Goal: Task Accomplishment & Management: Complete application form

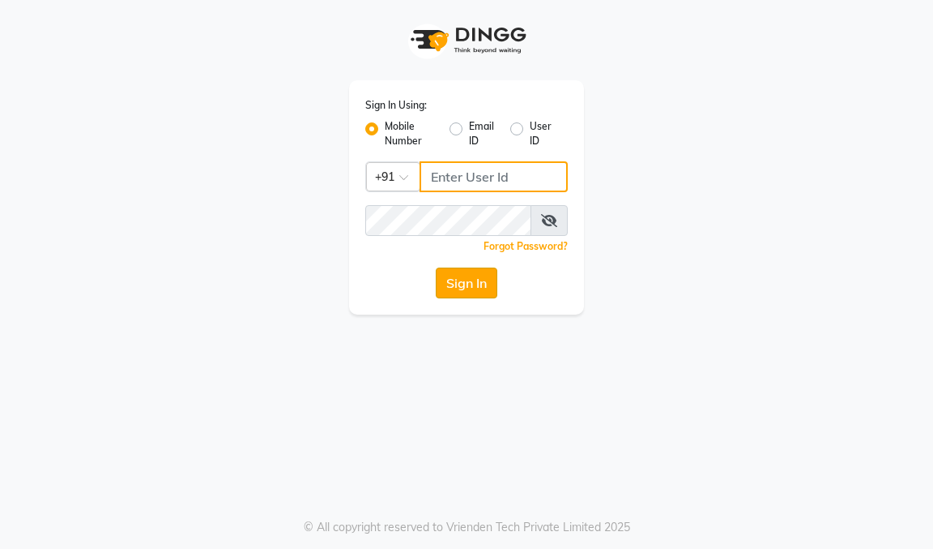
type input "9600622338"
click at [444, 280] on button "Sign In" at bounding box center [467, 282] width 62 height 31
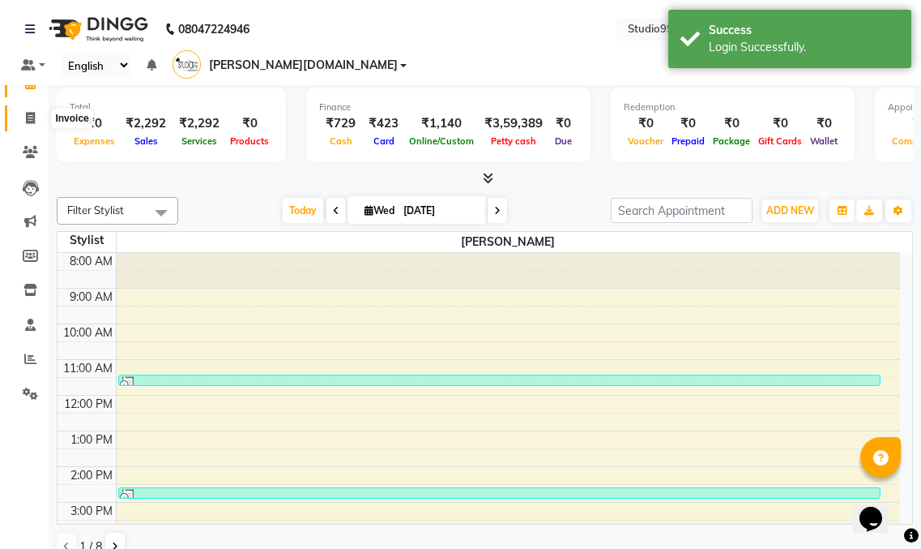
click at [30, 116] on icon at bounding box center [30, 118] width 9 height 12
select select "service"
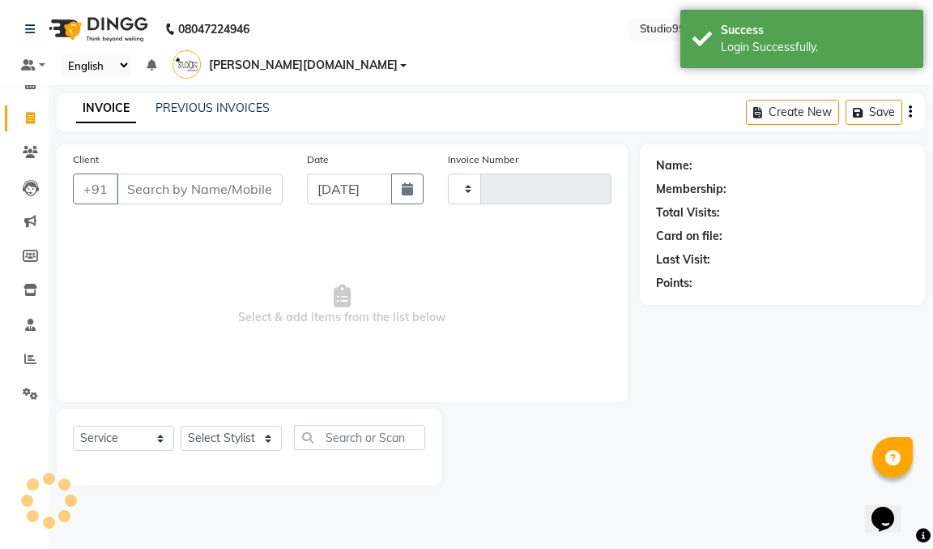
type input "0996"
select select "8331"
click at [190, 173] on input "Client" at bounding box center [200, 188] width 166 height 31
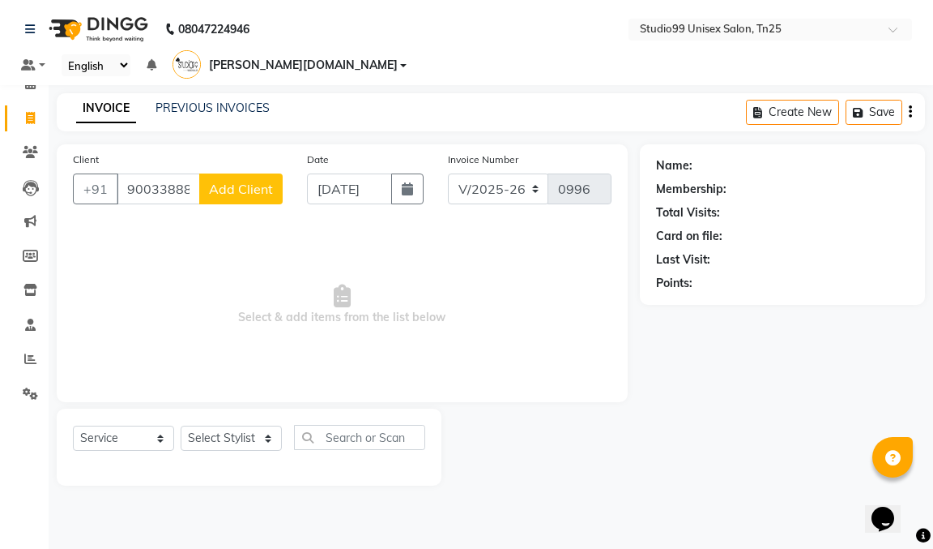
type input "9003388894"
click at [223, 181] on span "Add Client" at bounding box center [241, 189] width 64 height 16
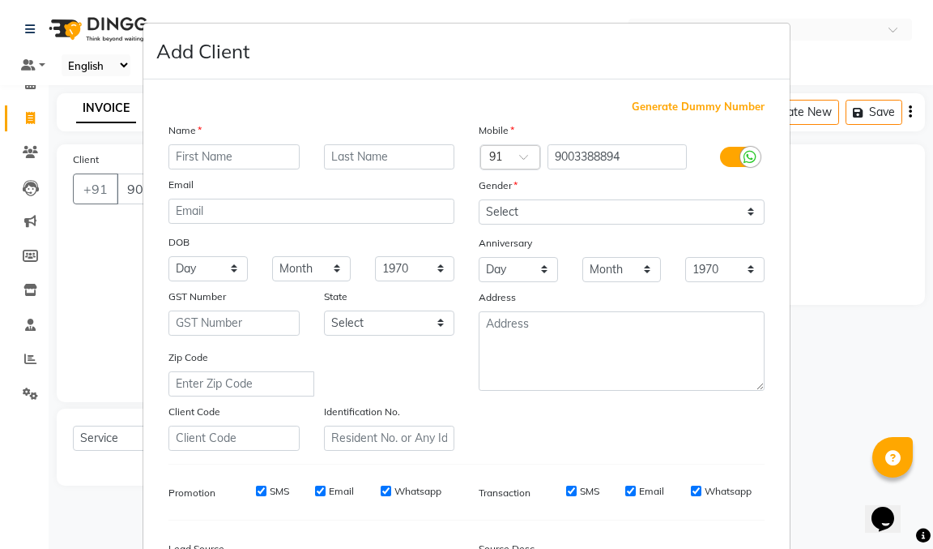
click at [225, 158] on input "text" at bounding box center [234, 156] width 131 height 25
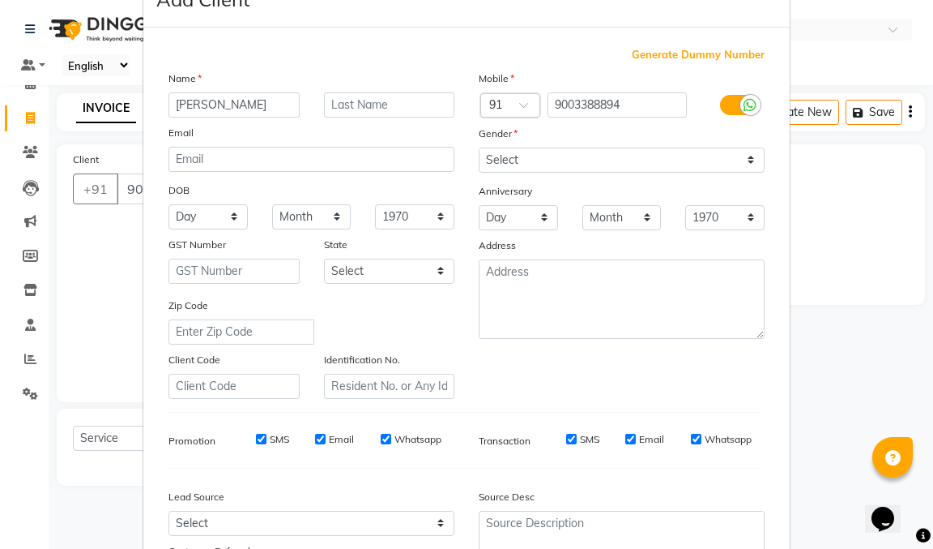
scroll to position [199, 0]
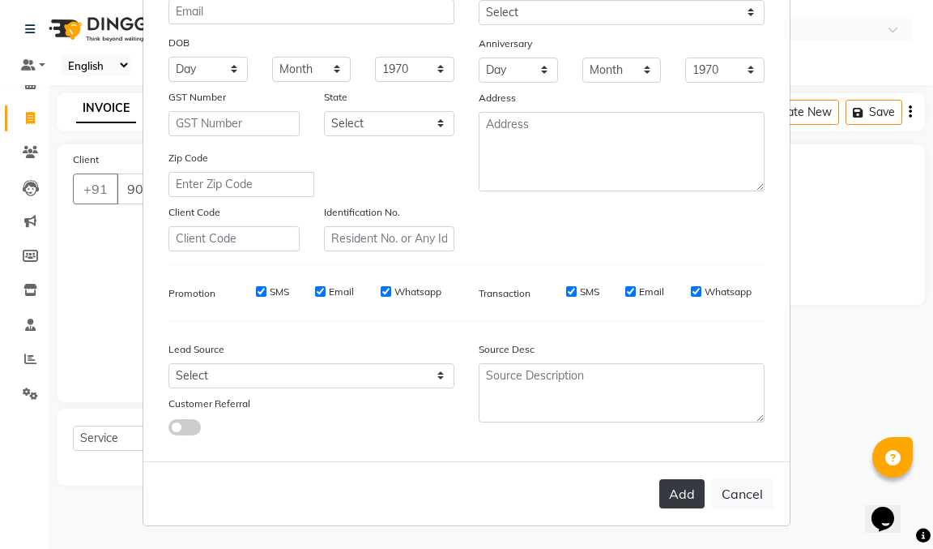
type input "[PERSON_NAME]"
click at [685, 498] on button "Add" at bounding box center [682, 493] width 45 height 29
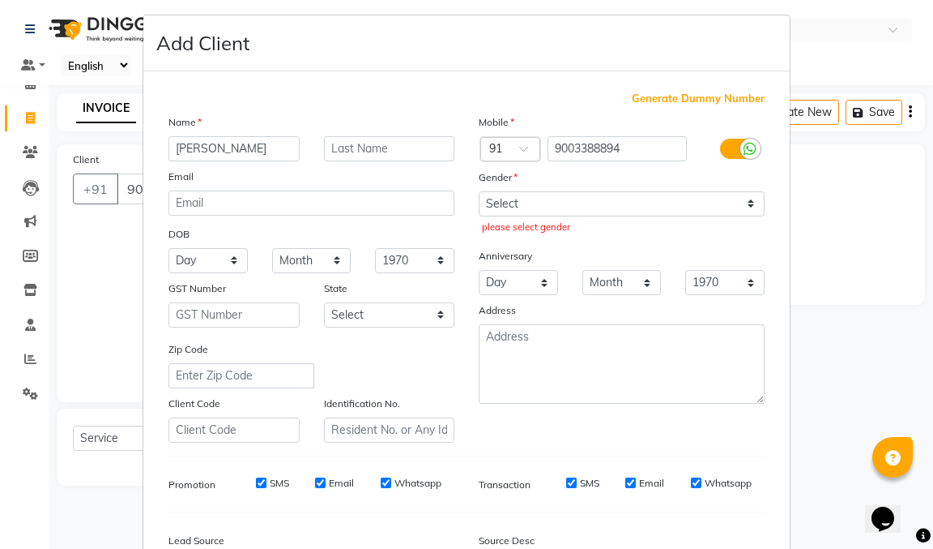
scroll to position [0, 0]
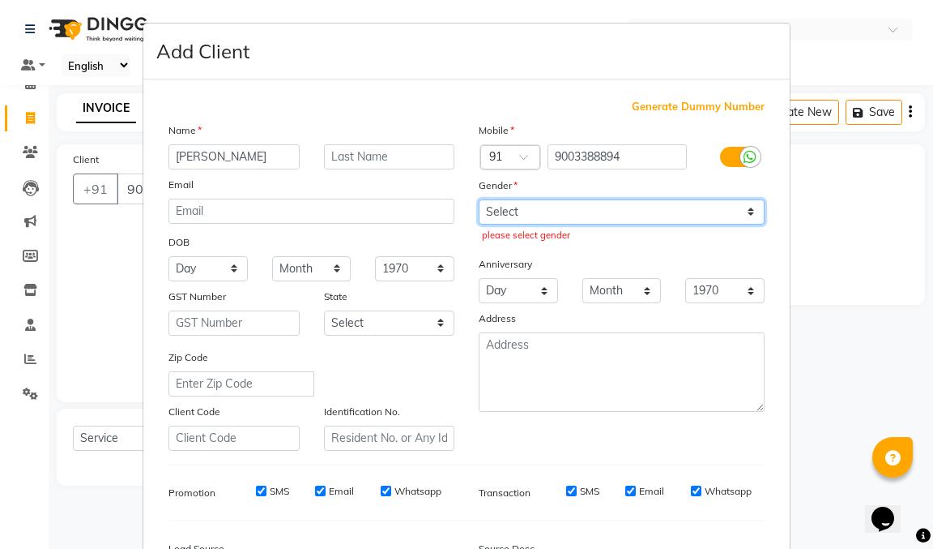
click at [544, 220] on select "Select [DEMOGRAPHIC_DATA] [DEMOGRAPHIC_DATA] Other Prefer Not To Say" at bounding box center [622, 211] width 286 height 25
select select "[DEMOGRAPHIC_DATA]"
click at [479, 199] on select "Select [DEMOGRAPHIC_DATA] [DEMOGRAPHIC_DATA] Other Prefer Not To Say" at bounding box center [622, 211] width 286 height 25
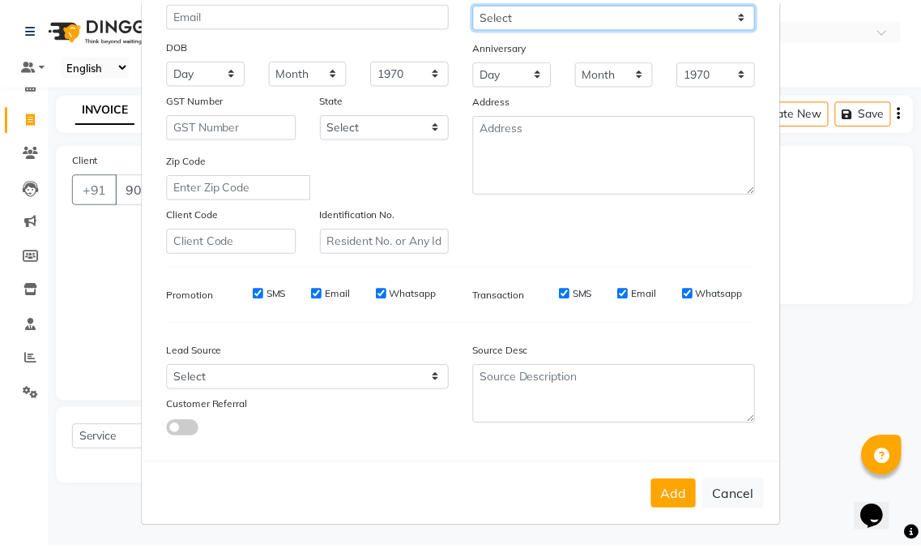
scroll to position [199, 0]
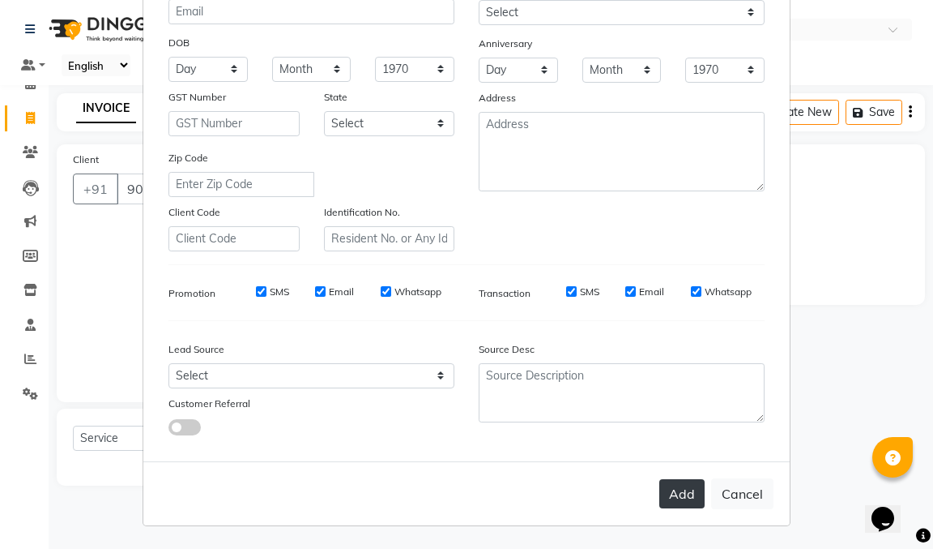
click at [681, 489] on button "Add" at bounding box center [682, 493] width 45 height 29
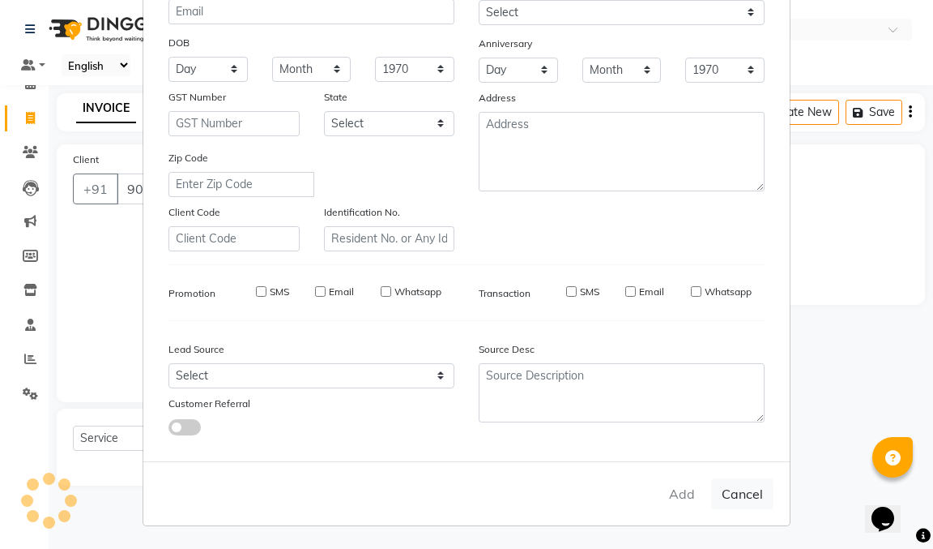
select select
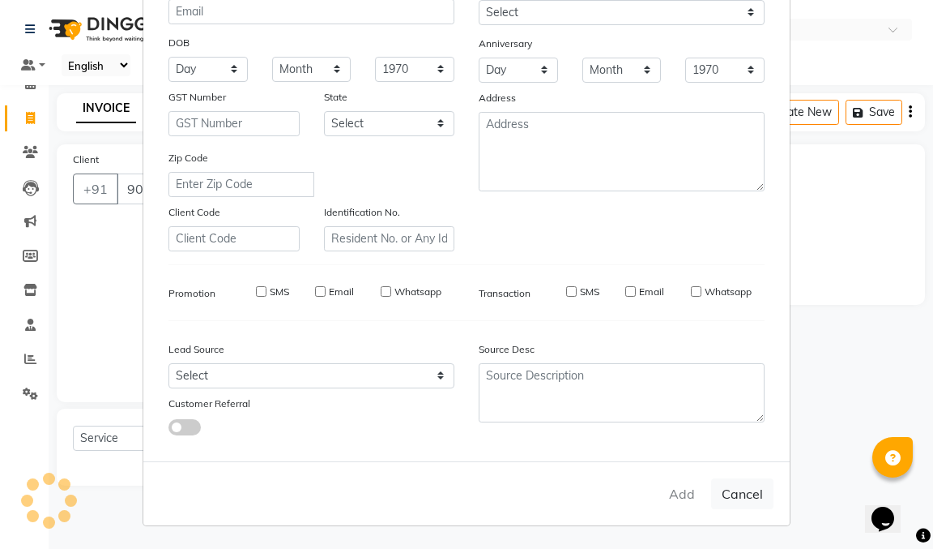
select select
checkbox input "false"
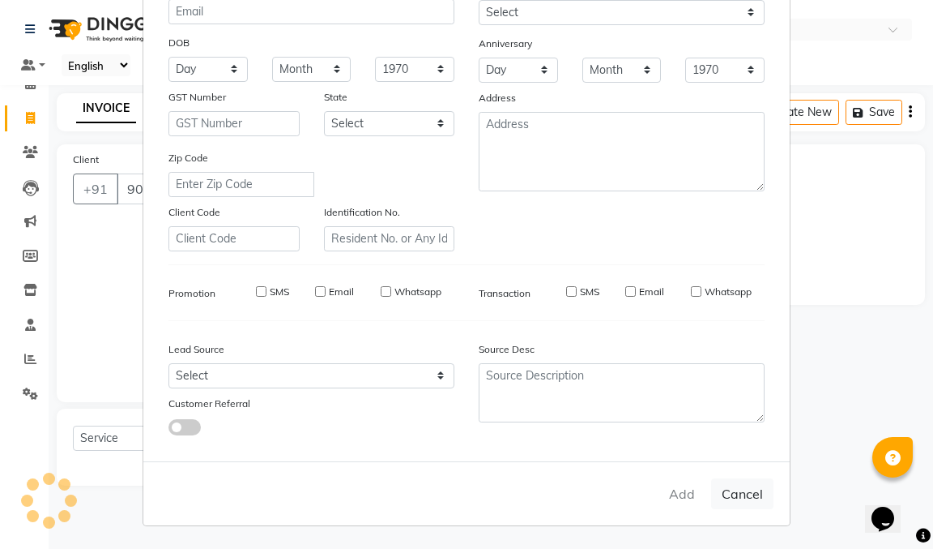
checkbox input "false"
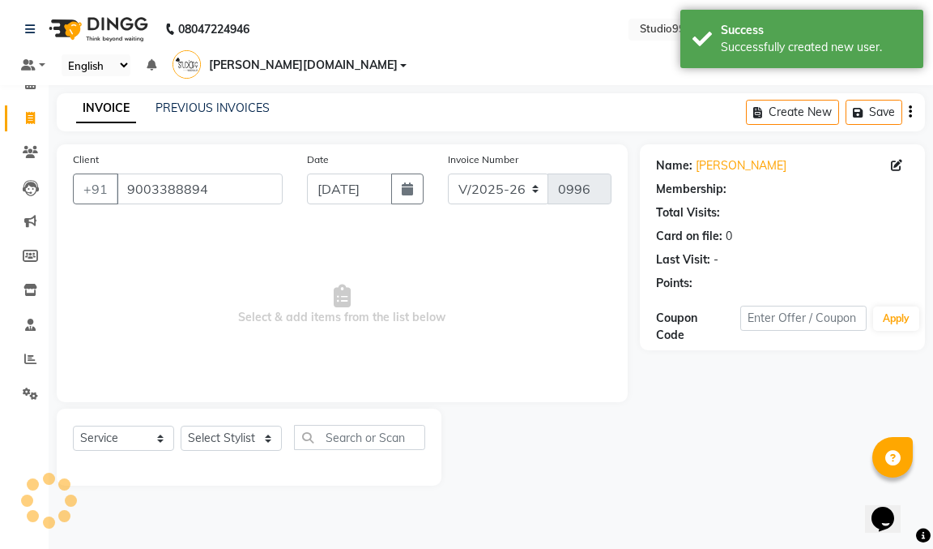
select select "1: Object"
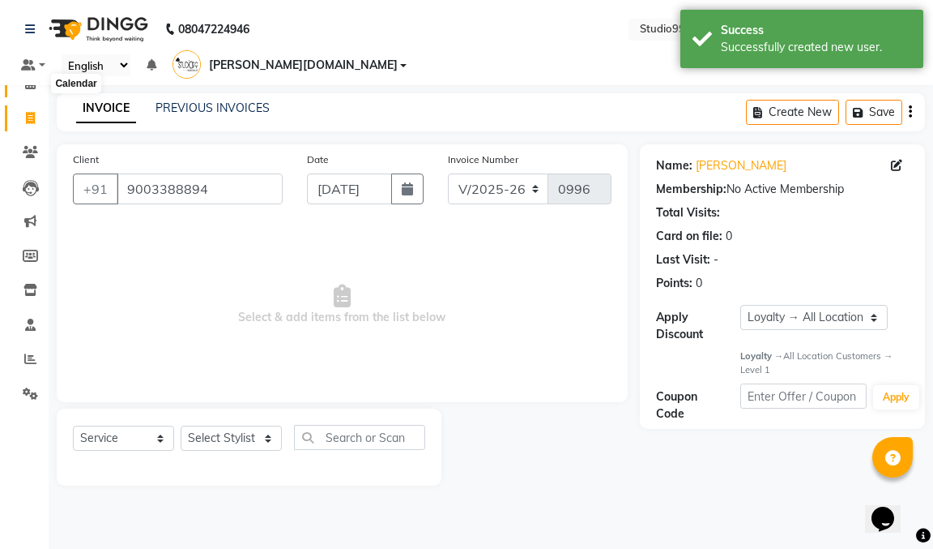
click at [32, 87] on icon at bounding box center [30, 83] width 11 height 12
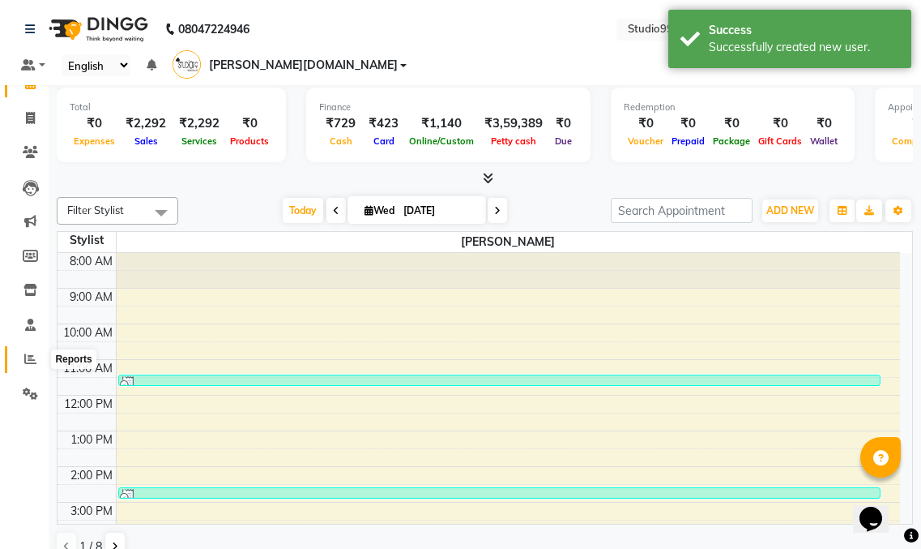
click at [24, 361] on icon at bounding box center [30, 358] width 12 height 12
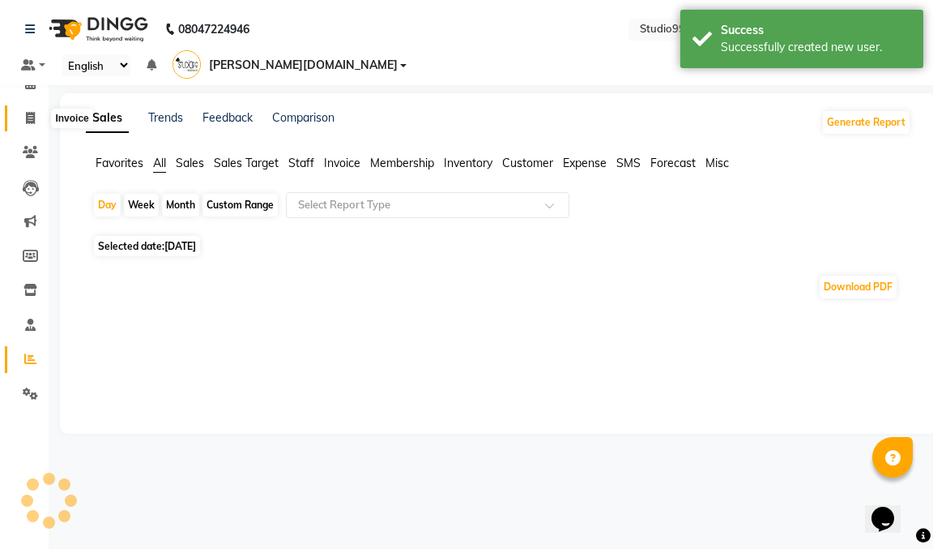
click at [29, 118] on icon at bounding box center [30, 118] width 9 height 12
select select "service"
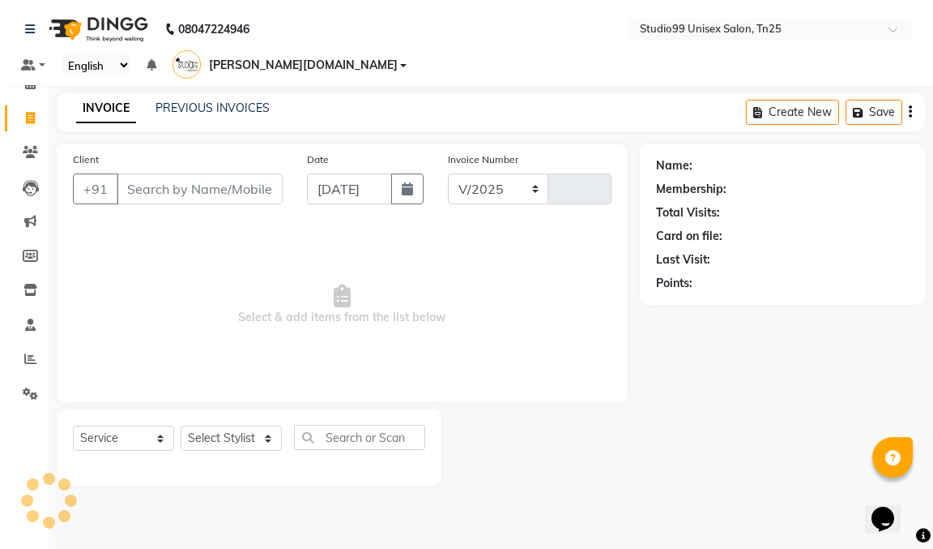
select select "8331"
type input "0996"
click at [32, 84] on icon at bounding box center [30, 83] width 11 height 12
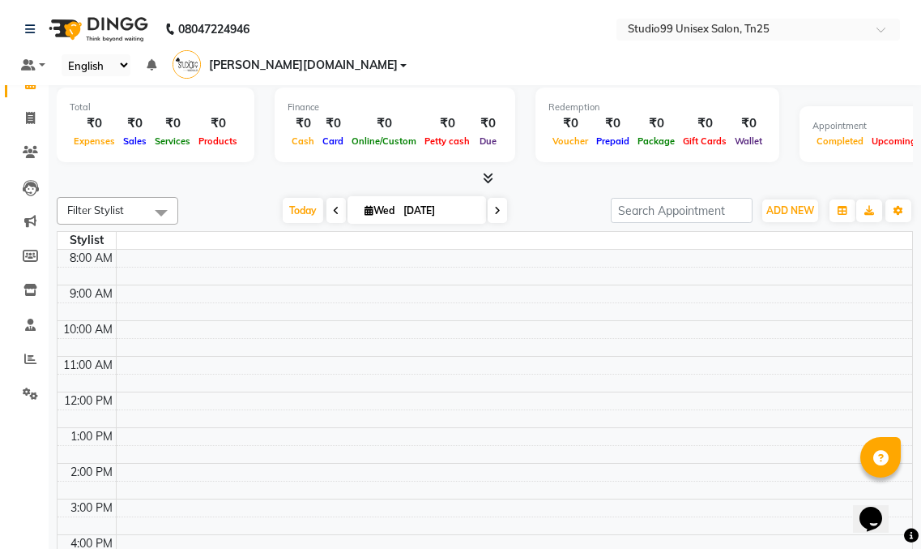
scroll to position [161, 0]
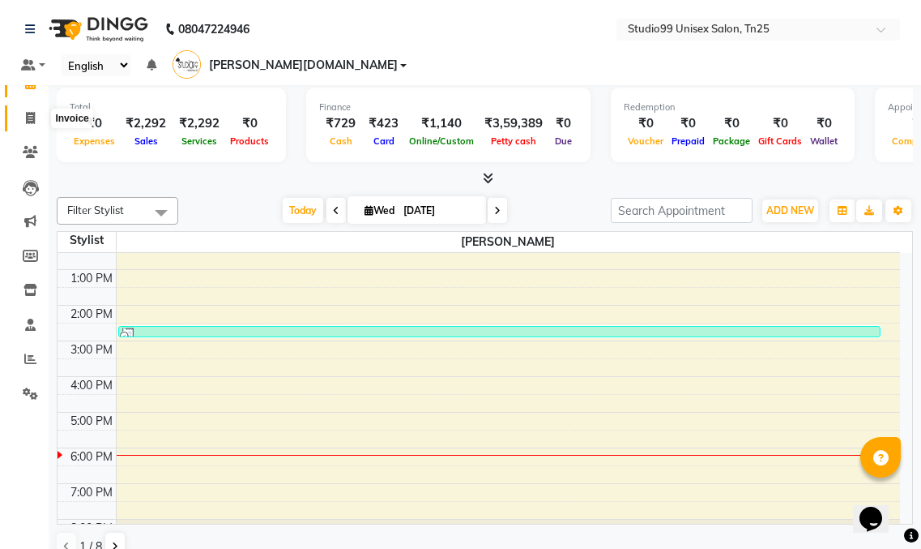
click at [30, 114] on icon at bounding box center [30, 118] width 9 height 12
select select "service"
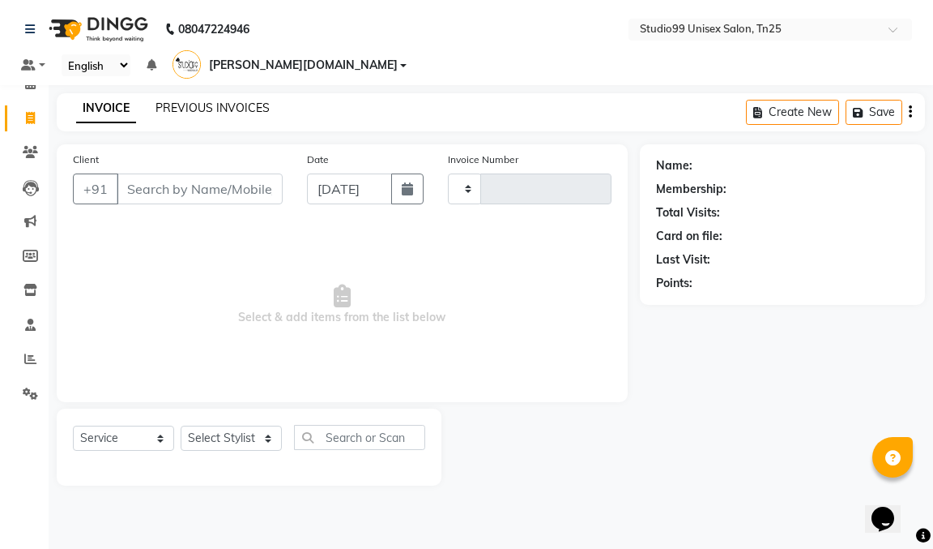
type input "0996"
select select "8331"
click at [193, 100] on link "PREVIOUS INVOICES" at bounding box center [213, 107] width 114 height 15
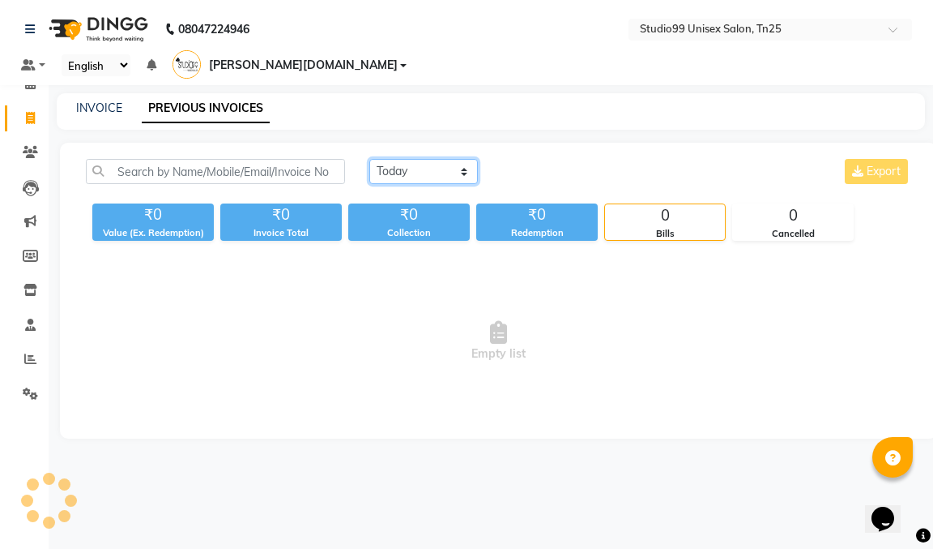
click at [390, 159] on select "[DATE] [DATE] Custom Range" at bounding box center [423, 171] width 109 height 25
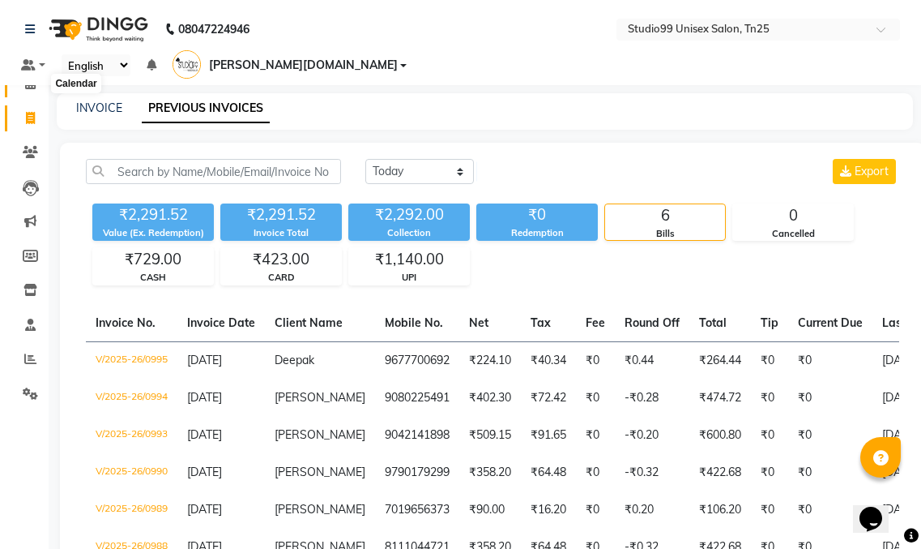
click at [34, 86] on icon at bounding box center [30, 83] width 11 height 12
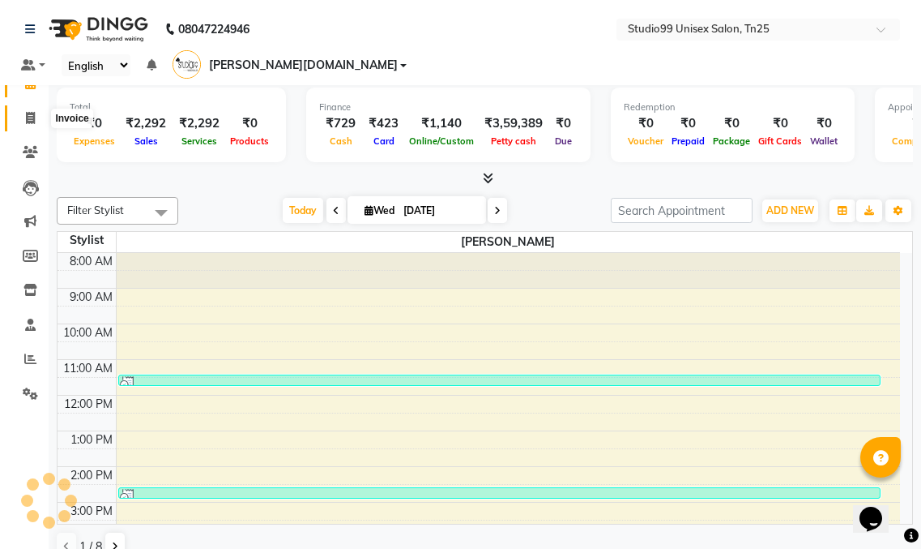
click at [29, 121] on icon at bounding box center [30, 118] width 9 height 12
select select "service"
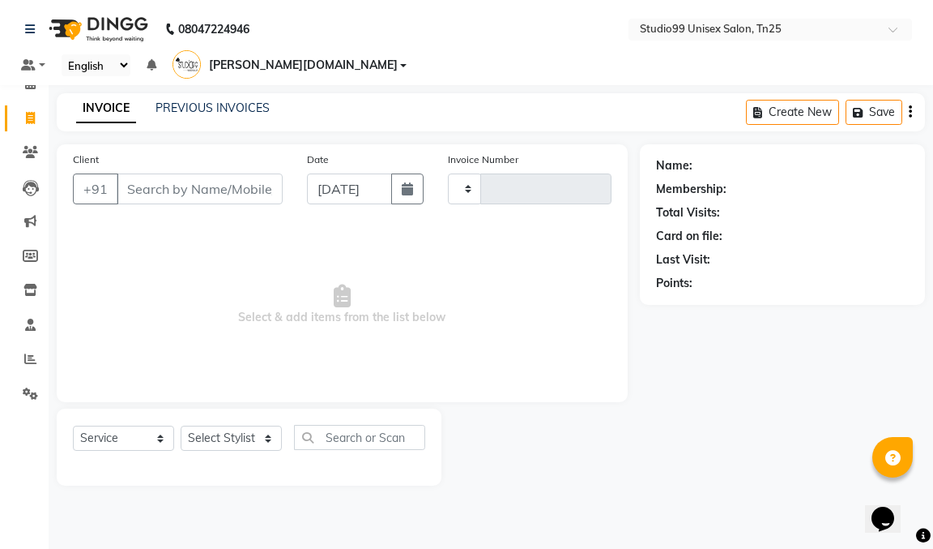
type input "0996"
select select "8331"
click at [30, 79] on icon at bounding box center [30, 83] width 11 height 12
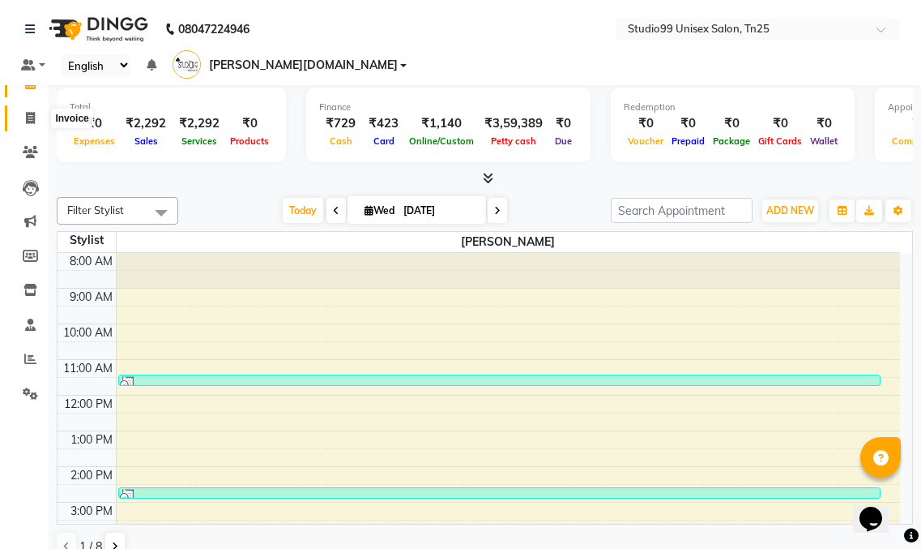
click at [26, 117] on icon at bounding box center [30, 118] width 9 height 12
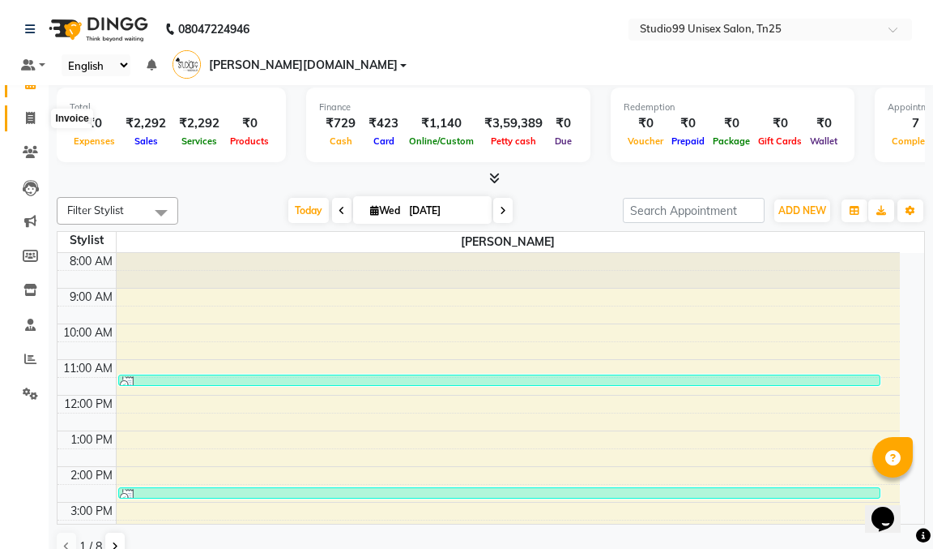
select select "service"
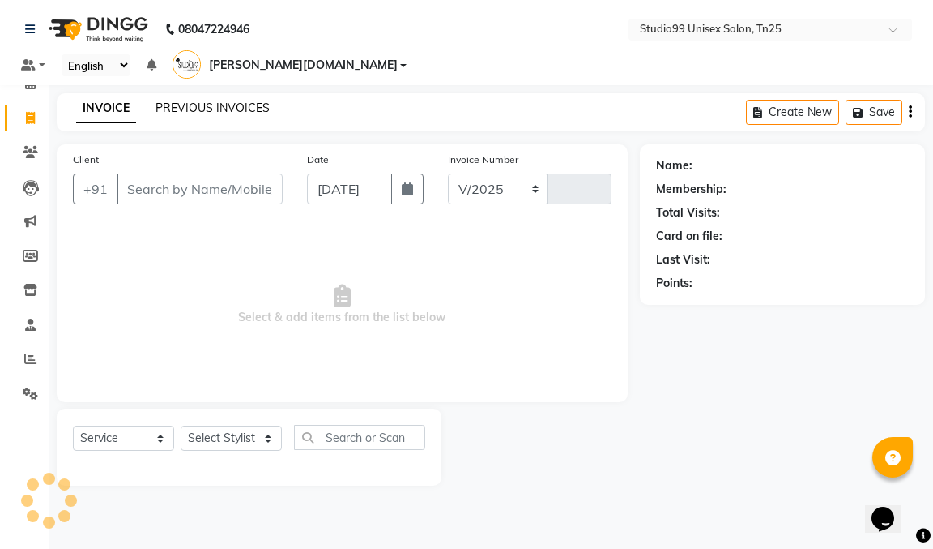
select select "8331"
type input "0996"
click at [228, 93] on div "INVOICE PREVIOUS INVOICES Create New Save" at bounding box center [491, 112] width 869 height 38
click at [233, 100] on link "PREVIOUS INVOICES" at bounding box center [213, 107] width 114 height 15
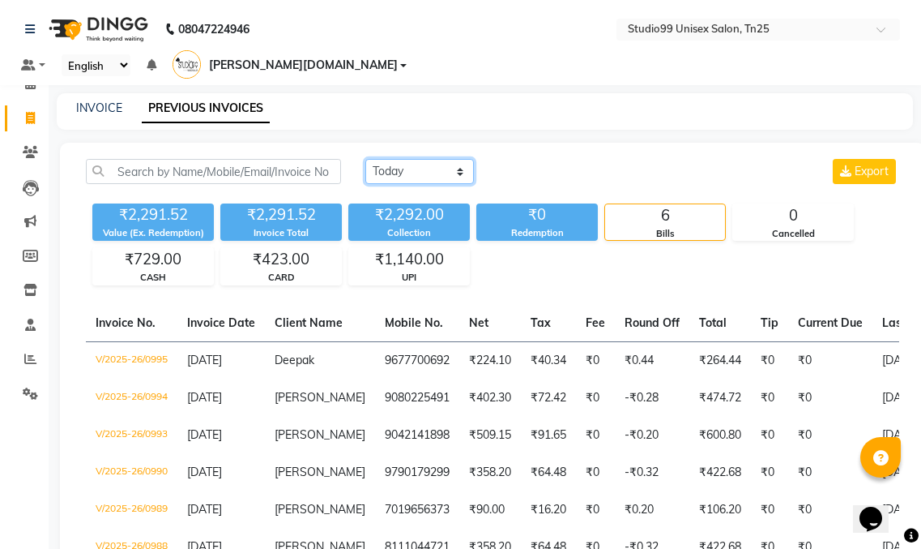
click at [375, 159] on select "[DATE] [DATE] Custom Range" at bounding box center [419, 171] width 109 height 25
click at [32, 82] on icon at bounding box center [30, 83] width 11 height 12
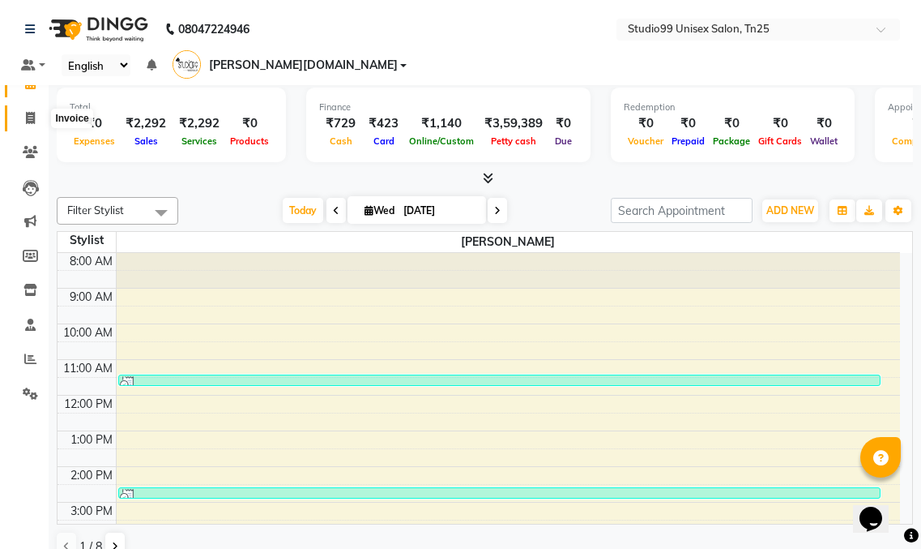
click at [26, 110] on span at bounding box center [30, 118] width 28 height 19
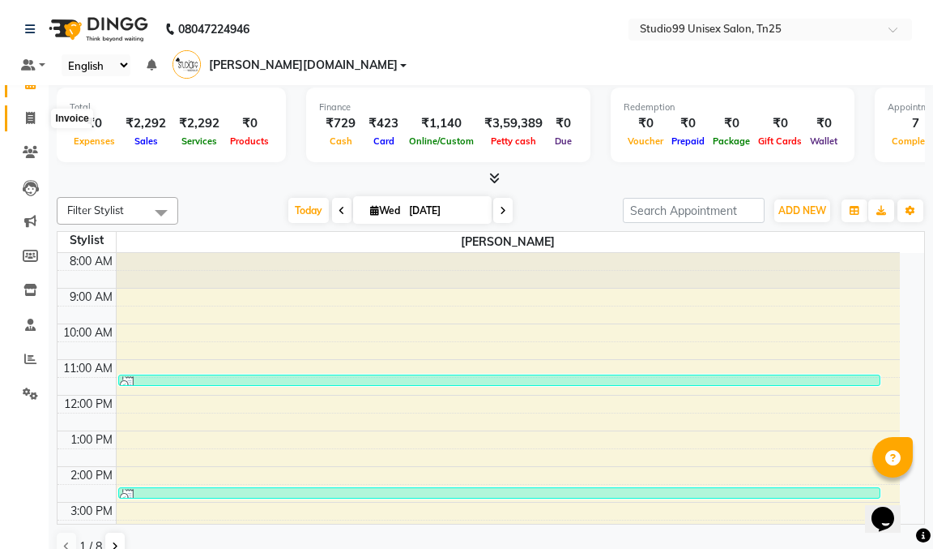
select select "service"
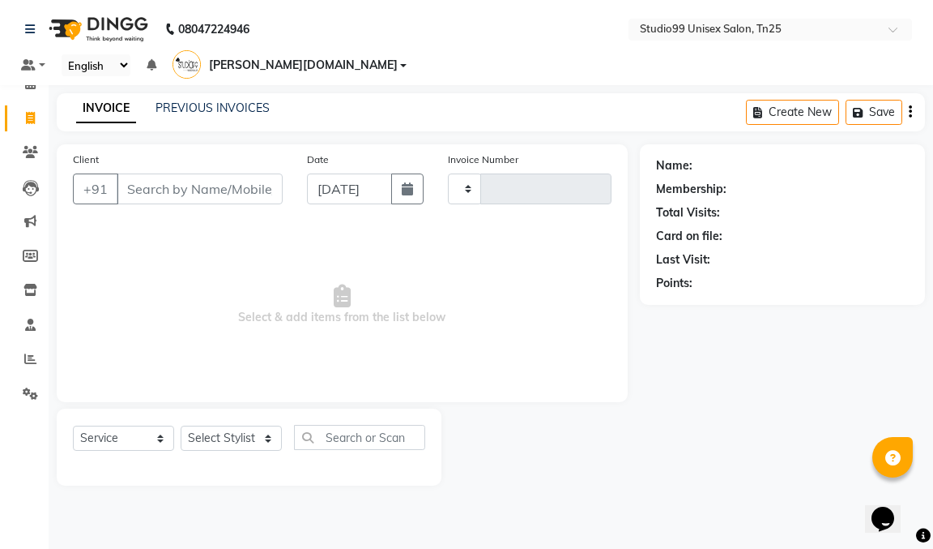
type input "0996"
select select "8331"
click at [184, 173] on input "Client" at bounding box center [200, 188] width 166 height 31
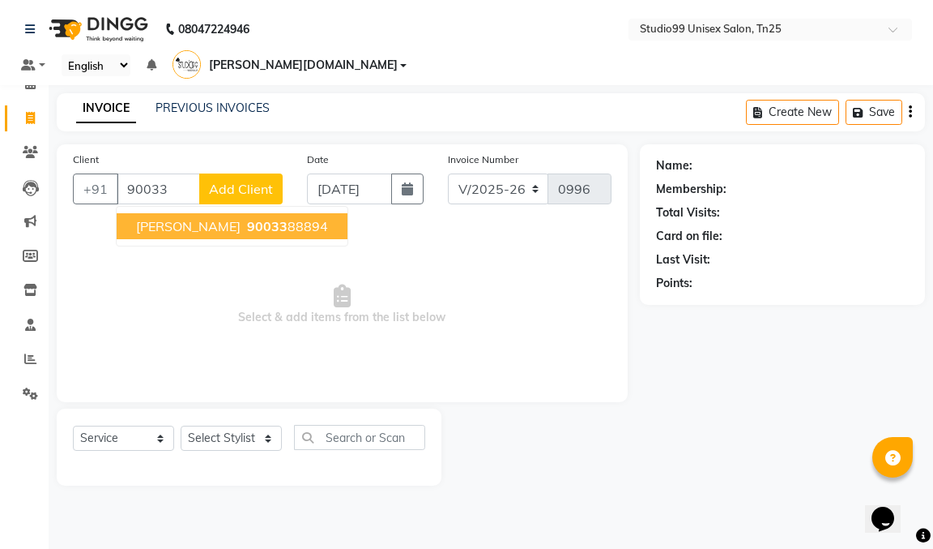
click at [147, 218] on span "[PERSON_NAME]" at bounding box center [188, 226] width 105 height 16
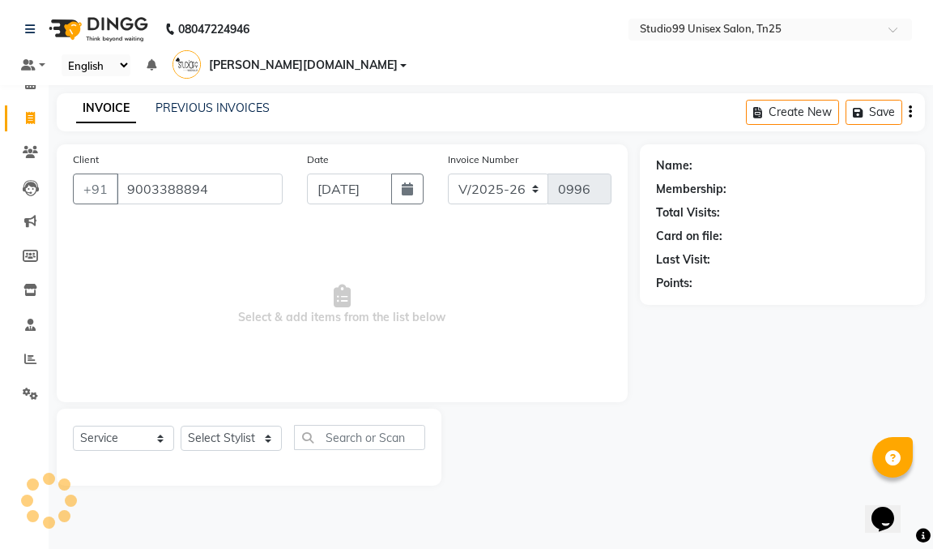
type input "9003388894"
select select "1: Object"
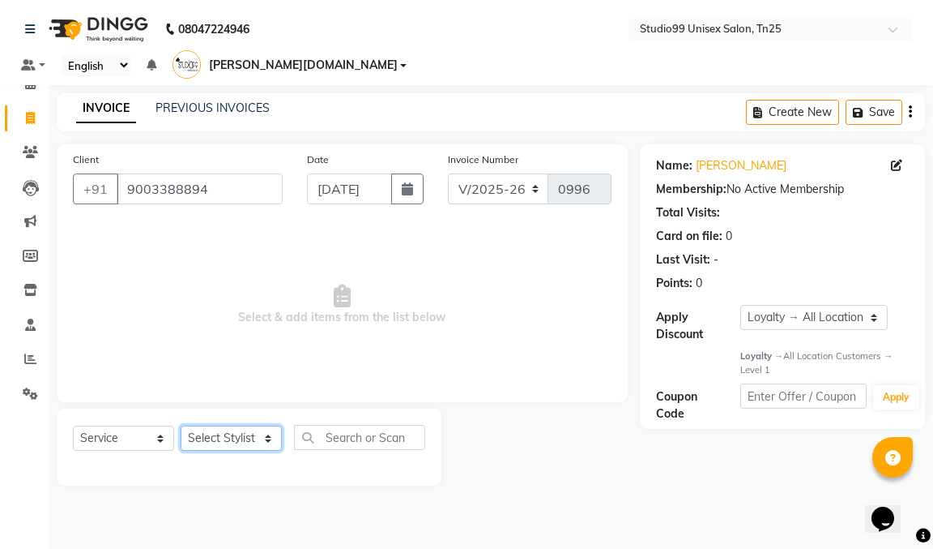
click at [246, 425] on select "Select Stylist gendral [PERSON_NAME] jaya priya kothai TK [DATE] sanjay santhos…" at bounding box center [231, 437] width 101 height 25
select select "80760"
click at [181, 425] on select "Select Stylist gendral [PERSON_NAME] jaya priya kothai TK [DATE] sanjay santhos…" at bounding box center [231, 437] width 101 height 25
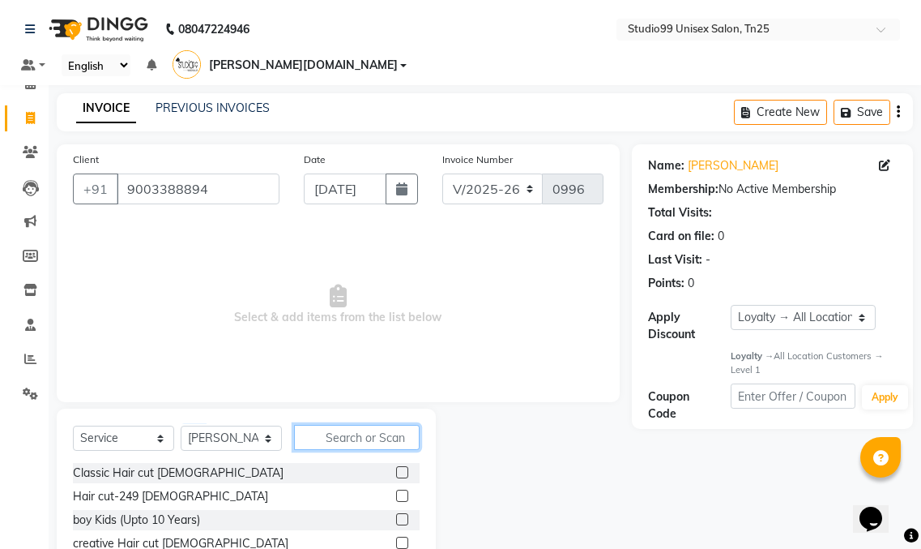
drag, startPoint x: 316, startPoint y: 415, endPoint x: 327, endPoint y: 412, distance: 10.8
click at [322, 425] on input "text" at bounding box center [357, 437] width 126 height 25
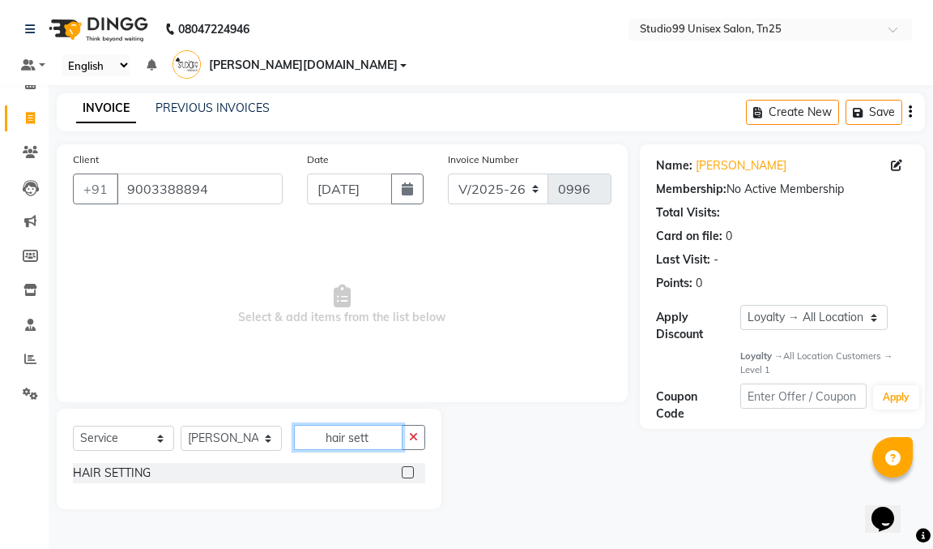
type input "hair sett"
click at [404, 466] on label at bounding box center [408, 472] width 12 height 12
click at [404, 468] on input "checkbox" at bounding box center [407, 473] width 11 height 11
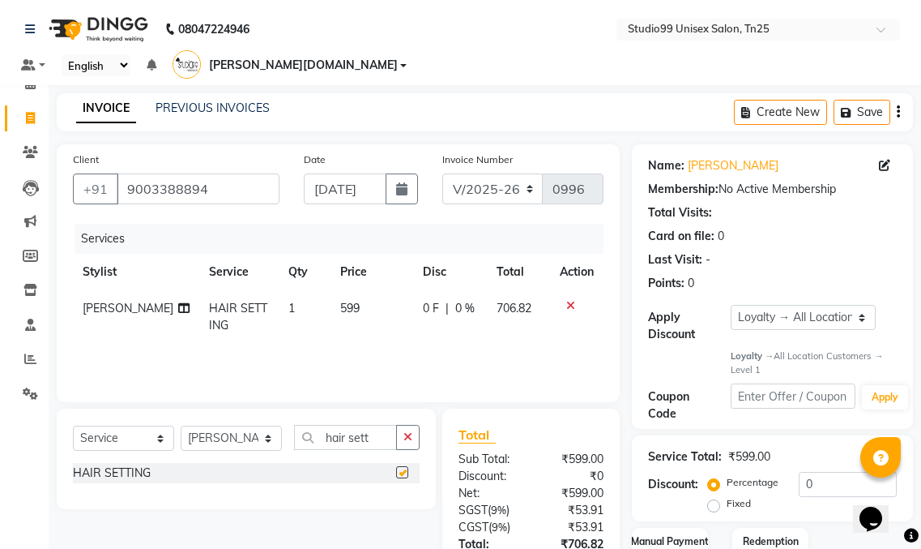
checkbox input "false"
click at [810, 472] on input "0" at bounding box center [848, 484] width 98 height 25
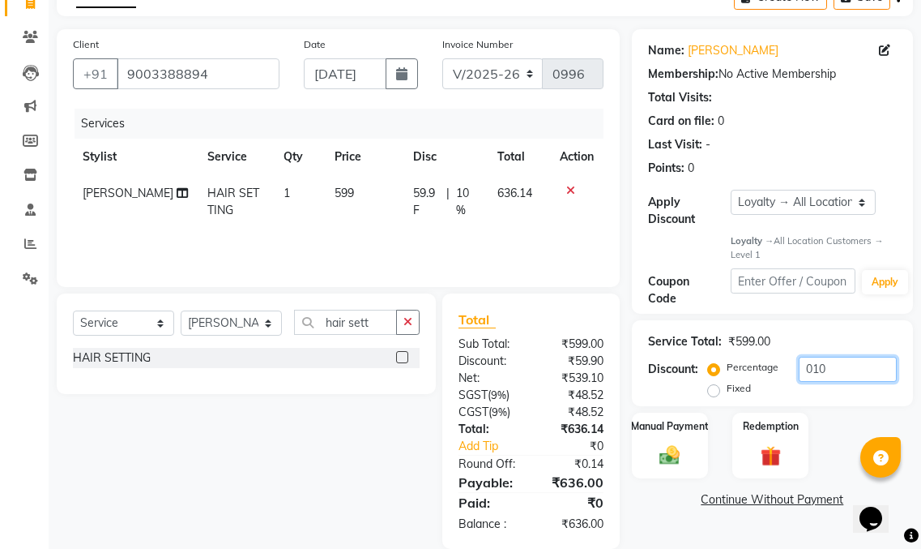
scroll to position [117, 0]
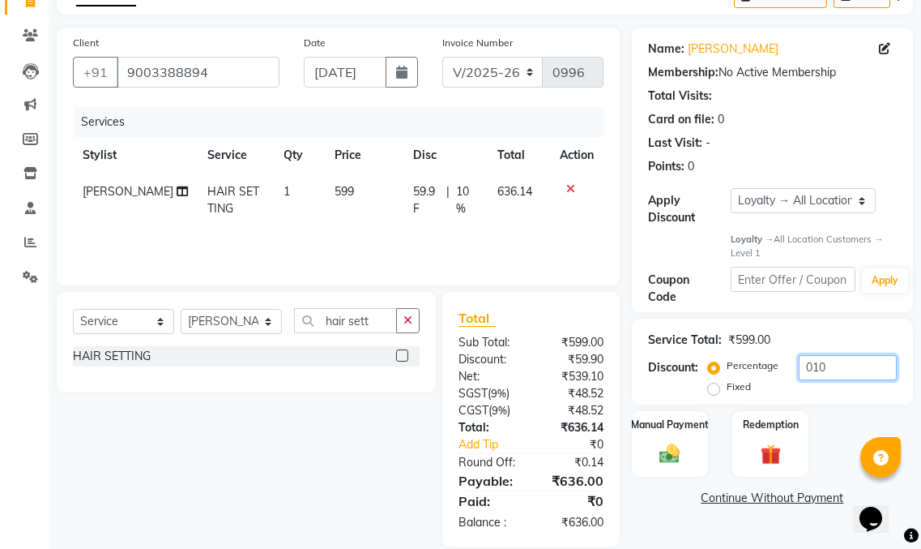
click at [839, 355] on input "010" at bounding box center [848, 367] width 98 height 25
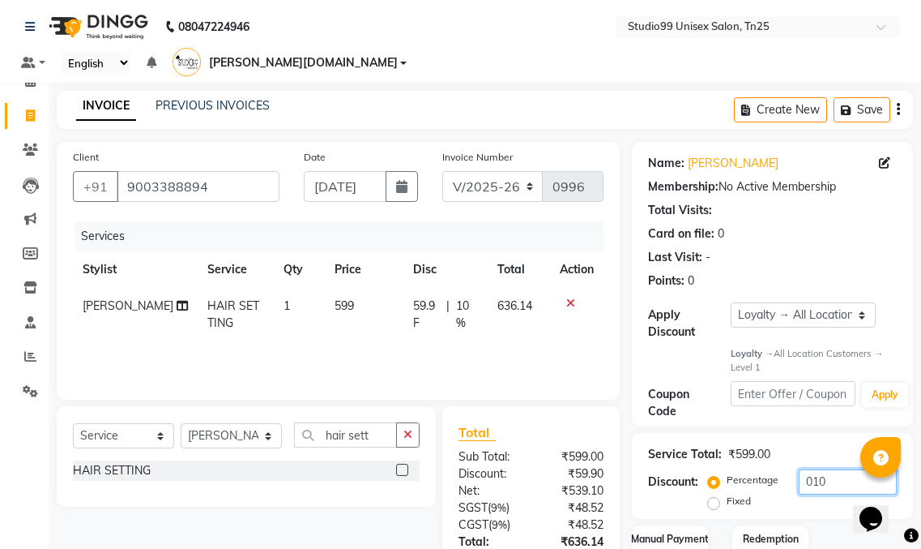
scroll to position [0, 0]
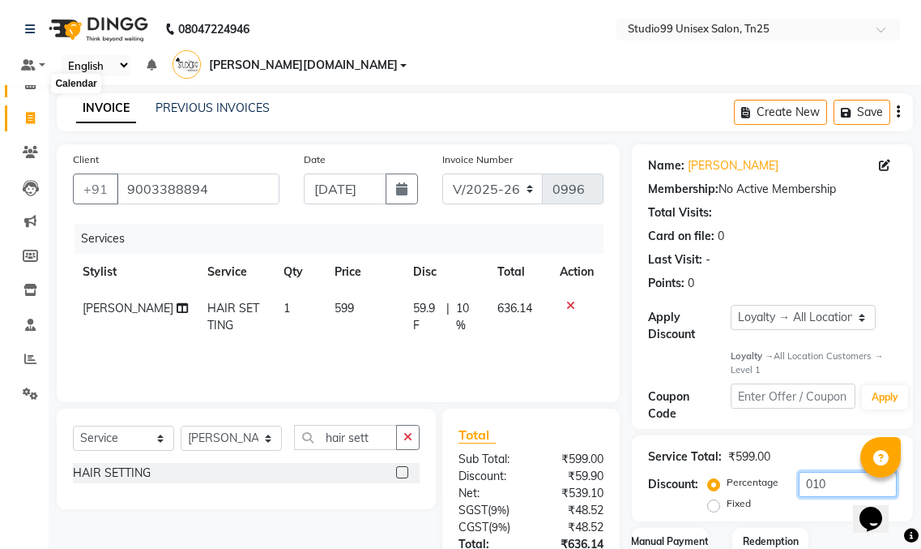
type input "010"
click at [26, 82] on icon at bounding box center [30, 83] width 11 height 12
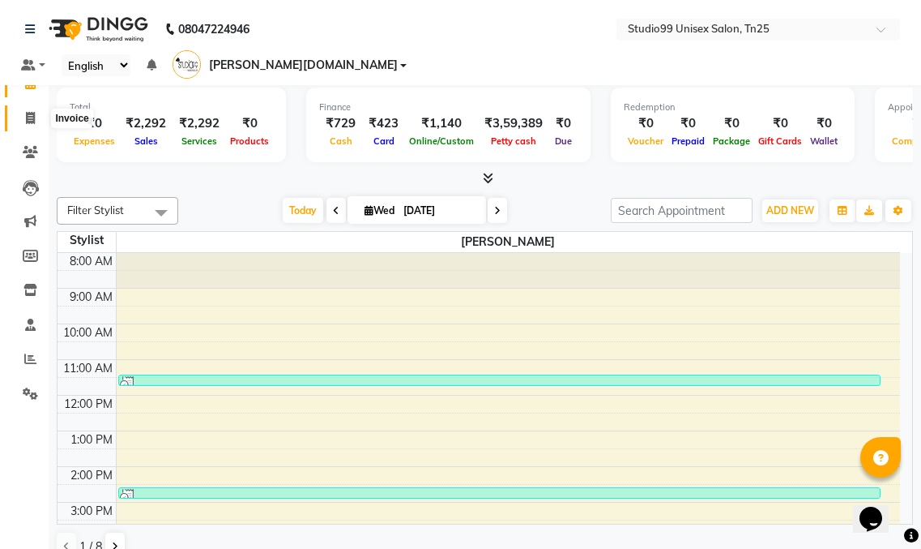
click at [34, 122] on icon at bounding box center [30, 118] width 9 height 12
select select "service"
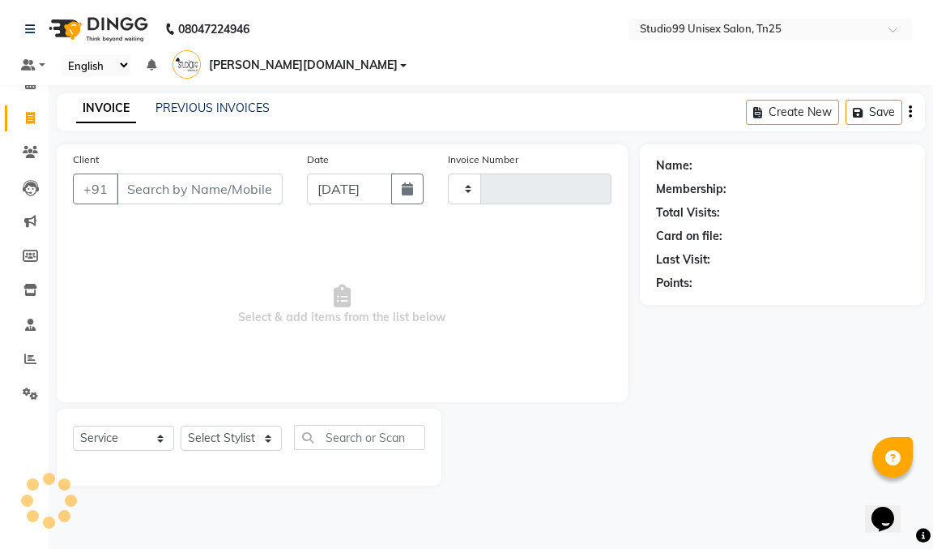
type input "0996"
select select "8331"
click at [206, 100] on link "PREVIOUS INVOICES" at bounding box center [213, 107] width 114 height 15
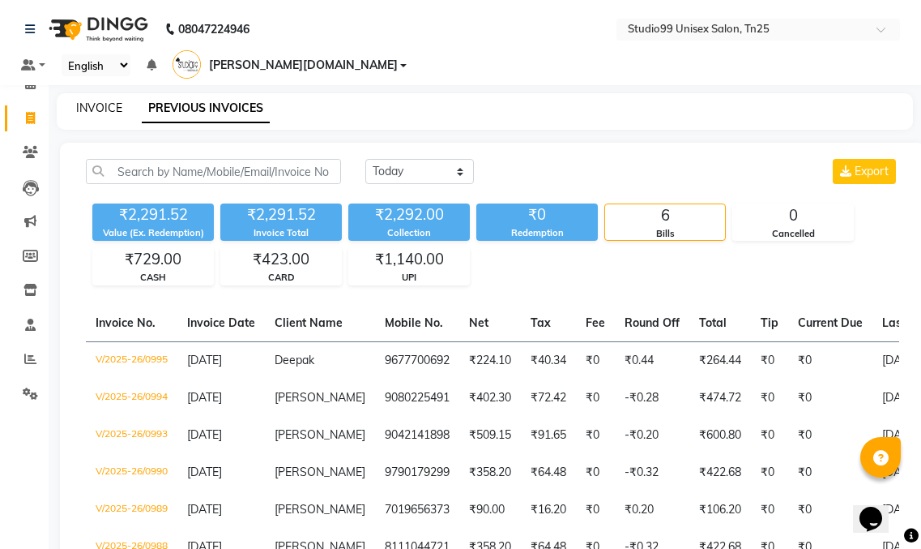
click at [93, 100] on link "INVOICE" at bounding box center [99, 107] width 46 height 15
select select "service"
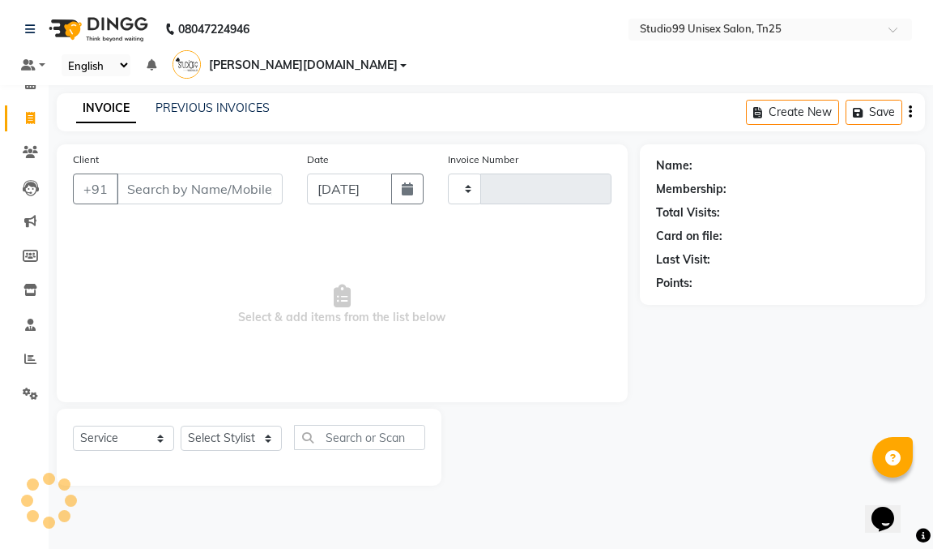
type input "0996"
select select "8331"
click at [178, 173] on input "Client" at bounding box center [200, 188] width 166 height 31
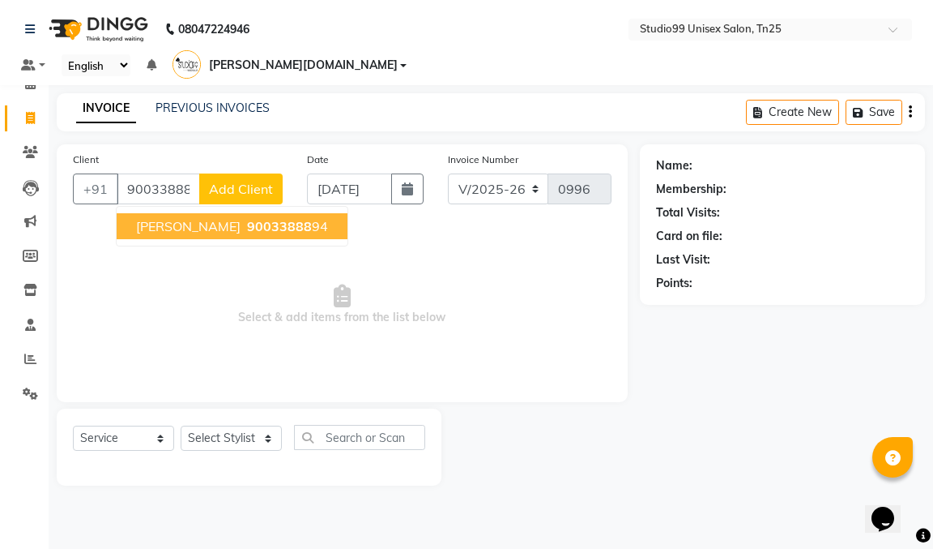
click at [247, 218] on span "90033888" at bounding box center [279, 226] width 65 height 16
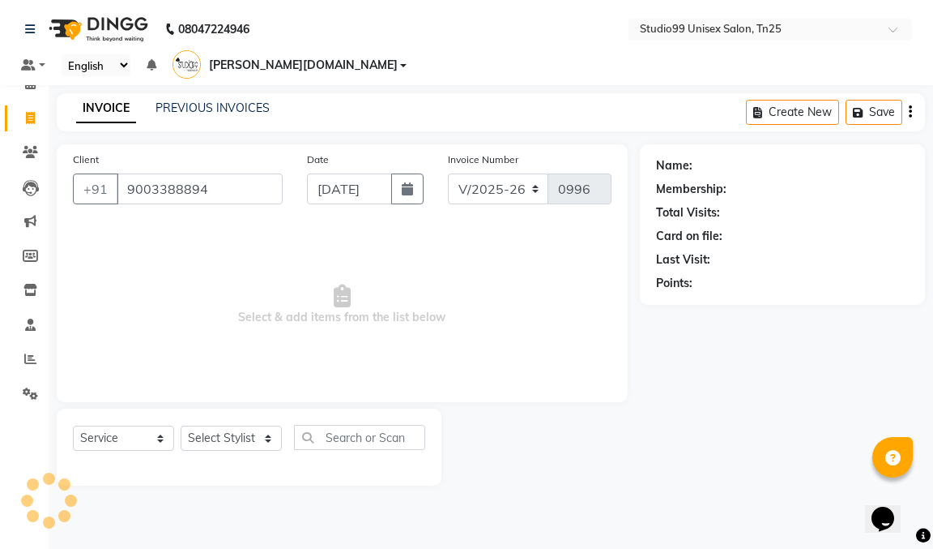
type input "9003388894"
select select "1: Object"
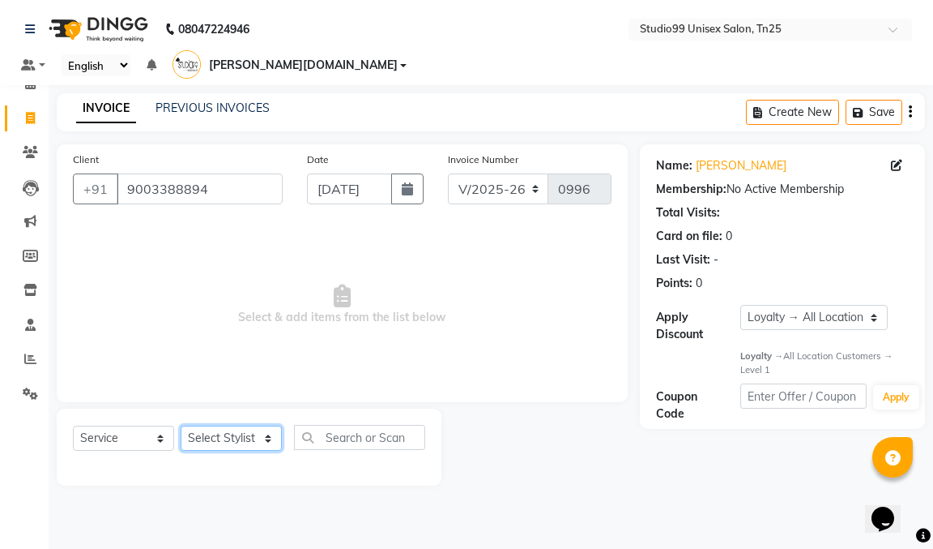
click at [208, 425] on select "Select Stylist gendral [PERSON_NAME] jaya priya kothai TK [DATE] sanjay santhos…" at bounding box center [231, 437] width 101 height 25
select select "80760"
click at [181, 425] on select "Select Stylist gendral [PERSON_NAME] jaya priya kothai TK [DATE] sanjay santhos…" at bounding box center [231, 437] width 101 height 25
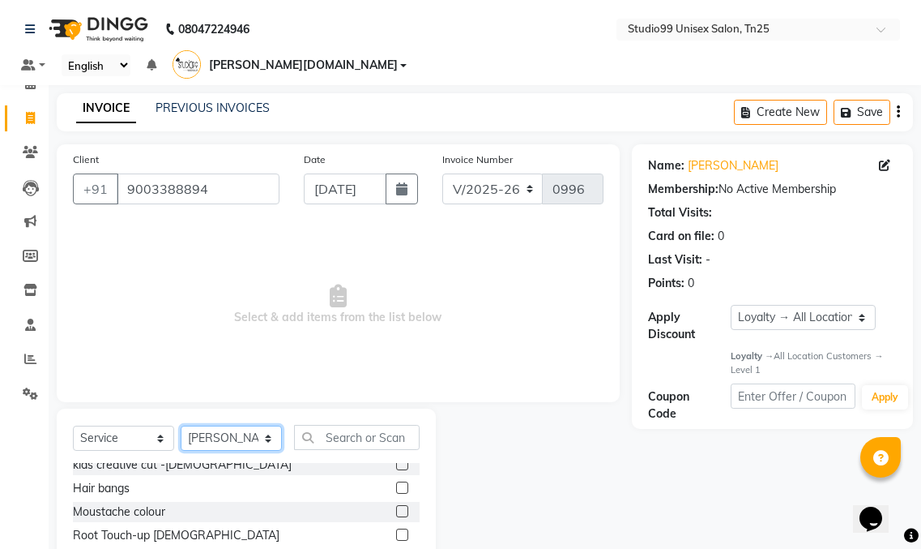
scroll to position [324, 0]
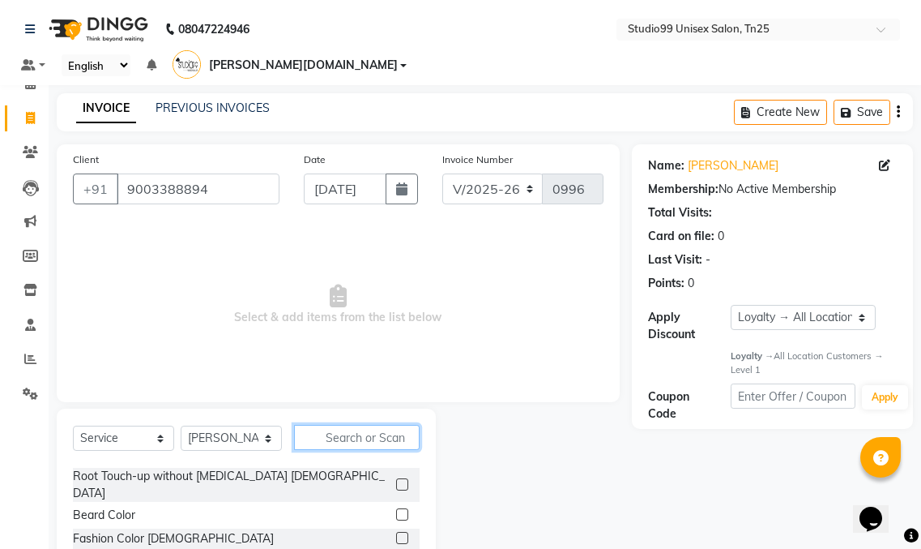
click at [369, 425] on input "text" at bounding box center [357, 437] width 126 height 25
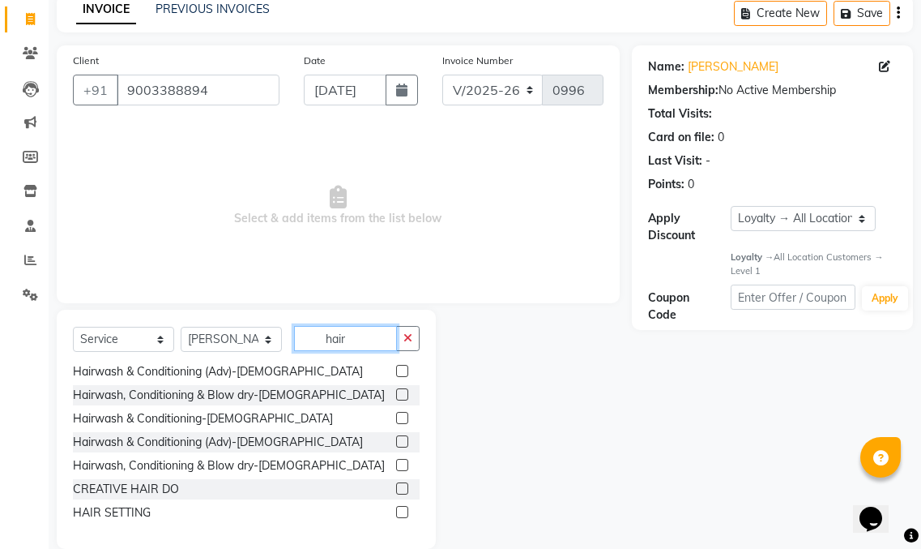
scroll to position [100, 0]
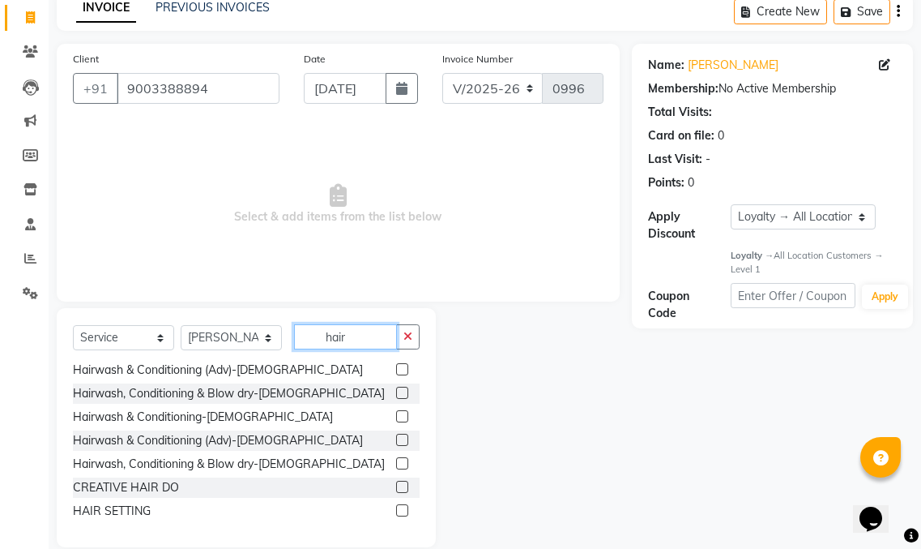
type input "hair"
click at [396, 504] on label at bounding box center [402, 510] width 12 height 12
click at [396, 506] on input "checkbox" at bounding box center [401, 511] width 11 height 11
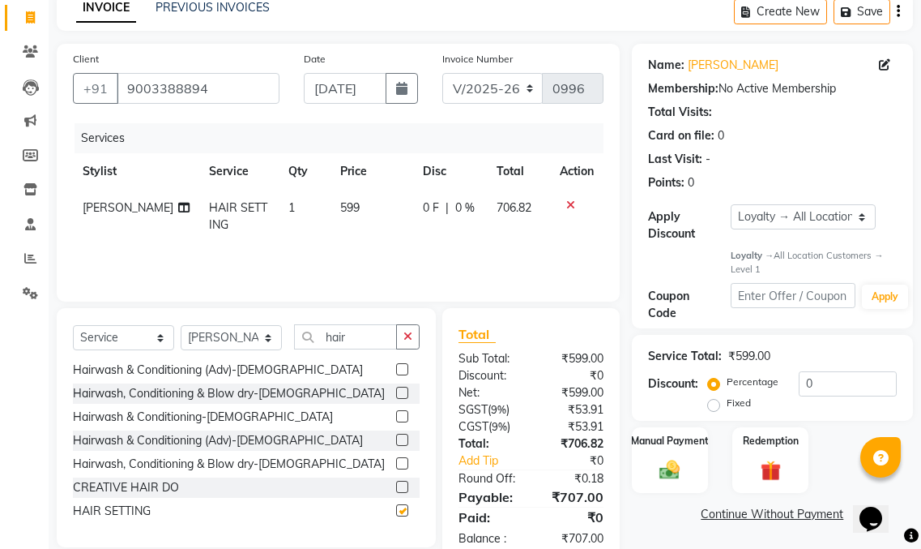
checkbox input "false"
click at [818, 371] on input "0" at bounding box center [848, 383] width 98 height 25
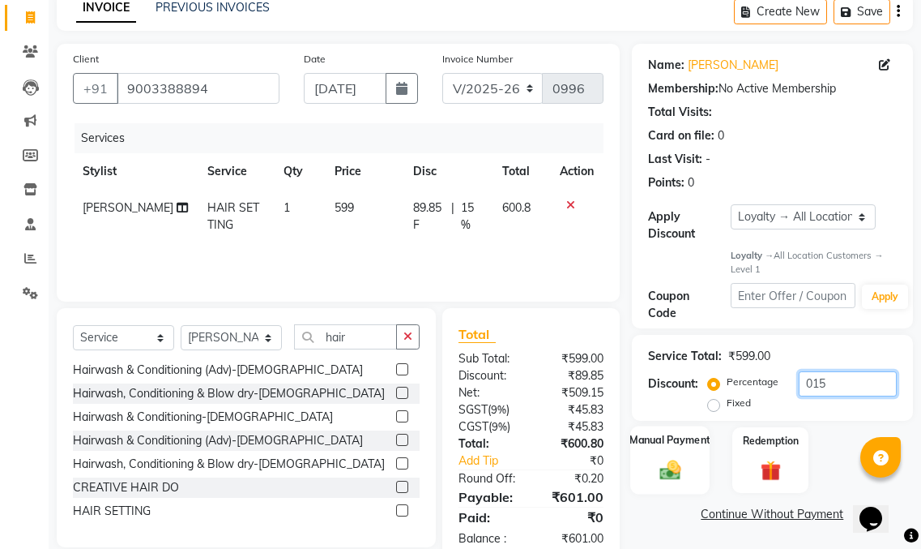
type input "015"
click at [679, 458] on img at bounding box center [670, 470] width 34 height 24
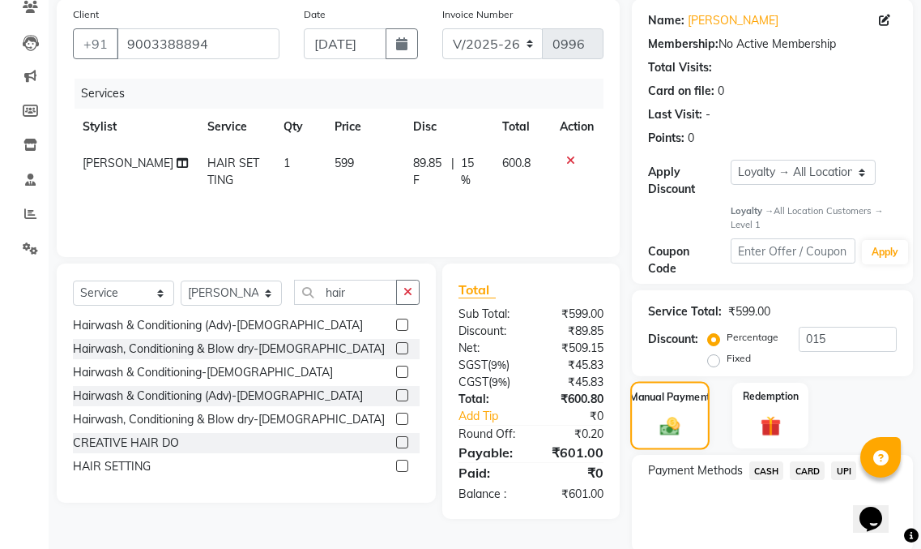
scroll to position [183, 0]
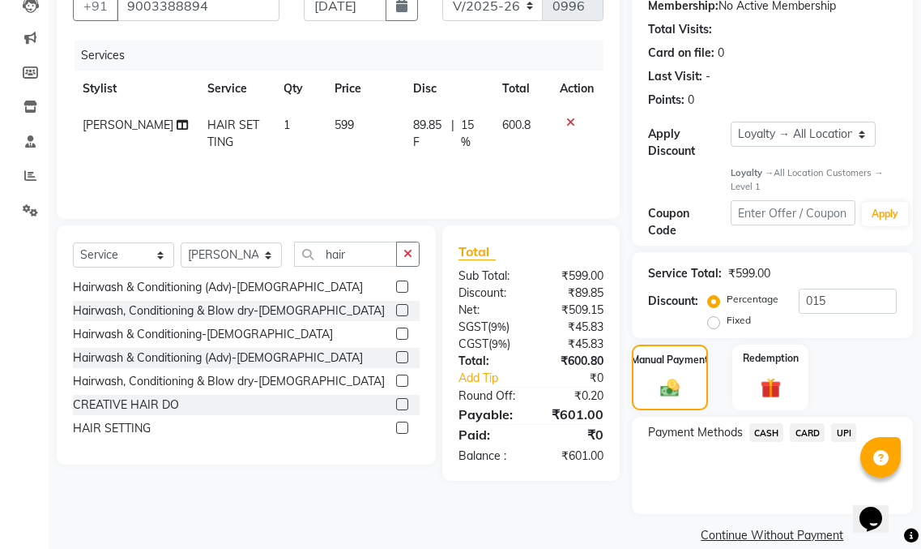
click at [844, 423] on span "UPI" at bounding box center [843, 432] width 25 height 19
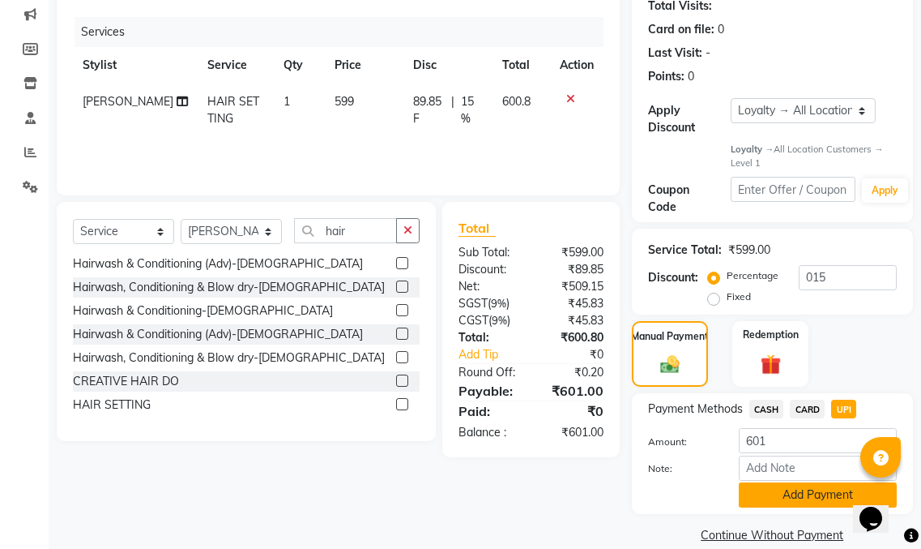
click at [808, 482] on button "Add Payment" at bounding box center [818, 494] width 158 height 25
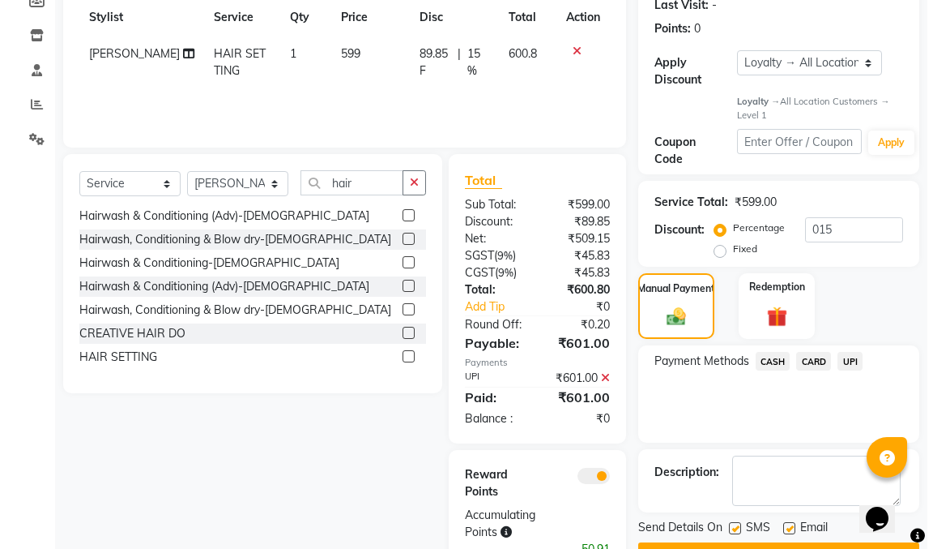
scroll to position [281, 0]
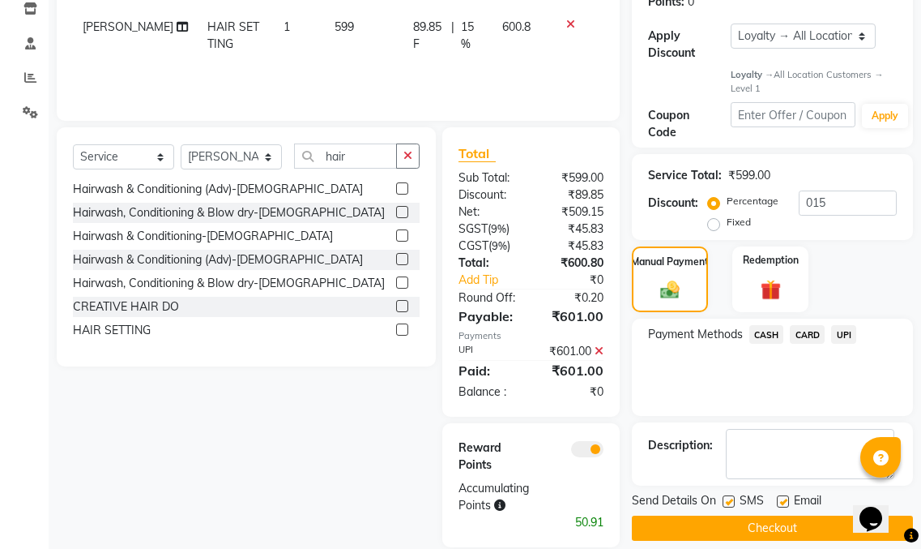
click at [596, 441] on span at bounding box center [587, 449] width 32 height 16
click at [604, 451] on input "checkbox" at bounding box center [604, 451] width 0 height 0
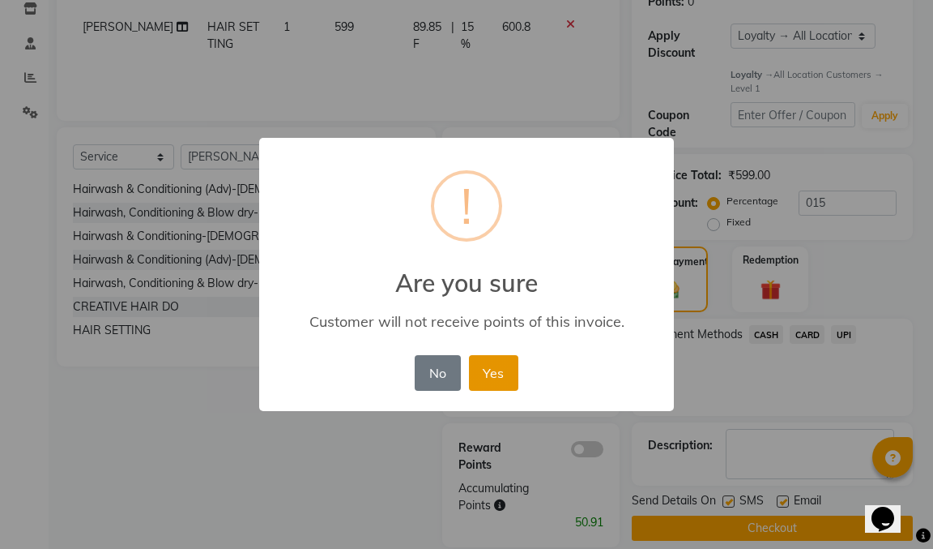
click at [506, 372] on button "Yes" at bounding box center [493, 373] width 49 height 36
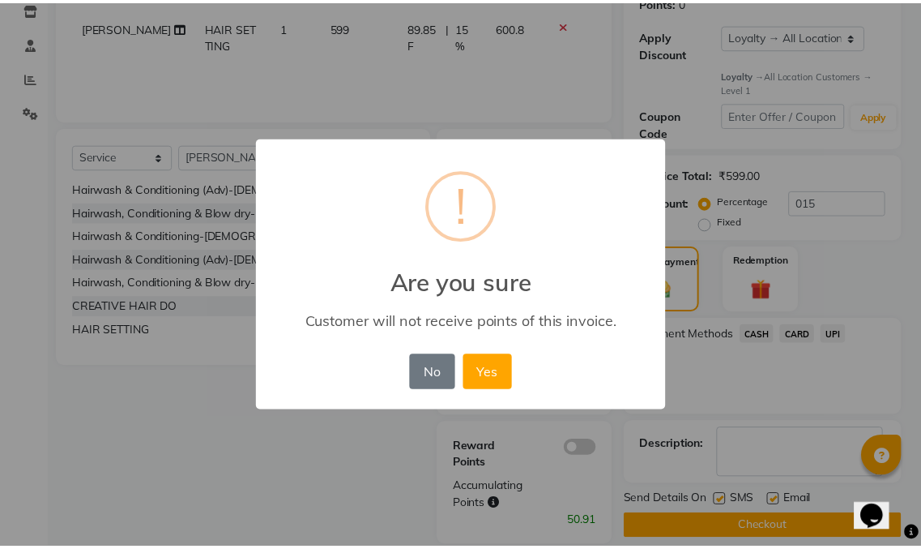
scroll to position [275, 0]
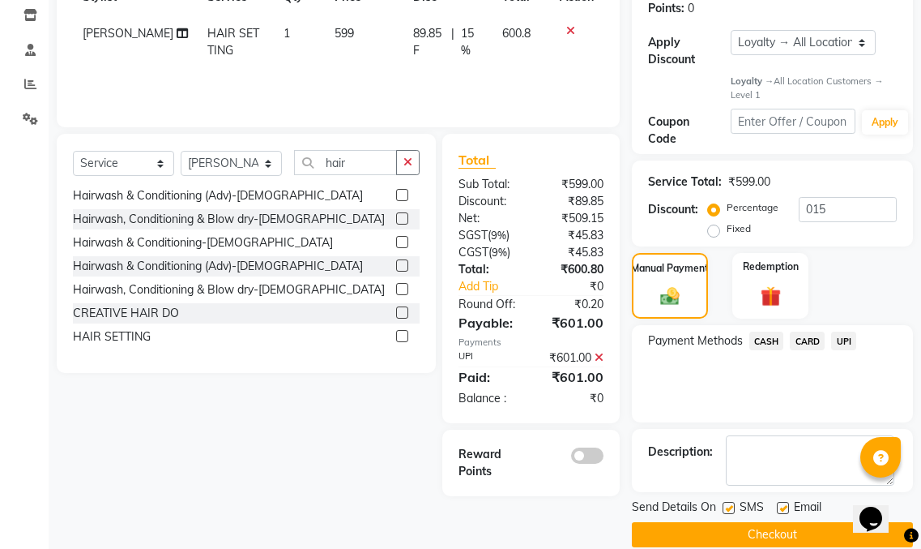
click at [690, 522] on button "Checkout" at bounding box center [772, 534] width 281 height 25
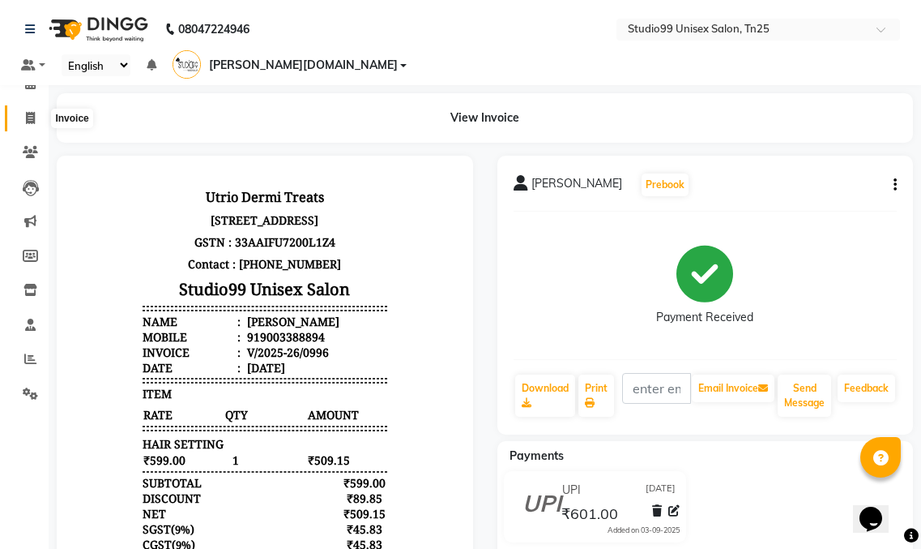
click at [30, 114] on icon at bounding box center [30, 118] width 9 height 12
select select "service"
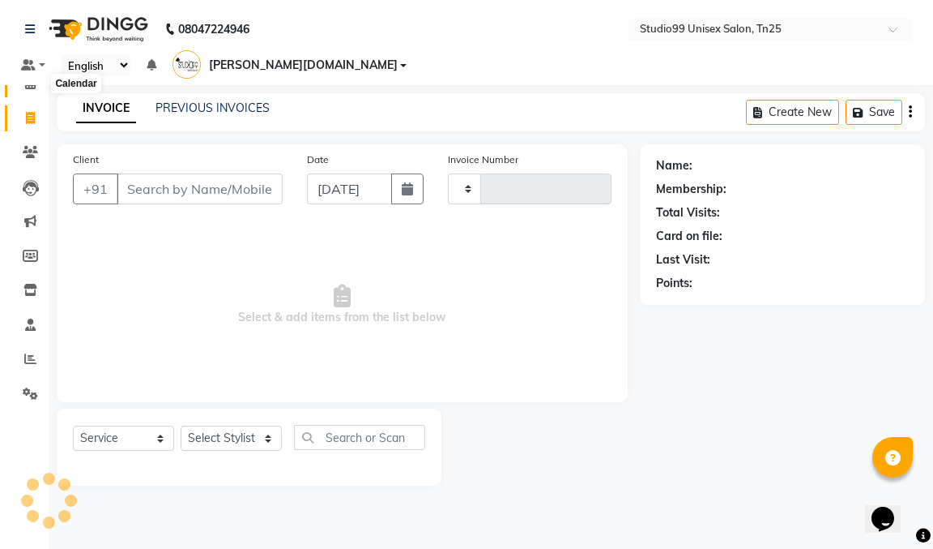
click at [36, 81] on span at bounding box center [30, 84] width 28 height 19
